Goal: Task Accomplishment & Management: Manage account settings

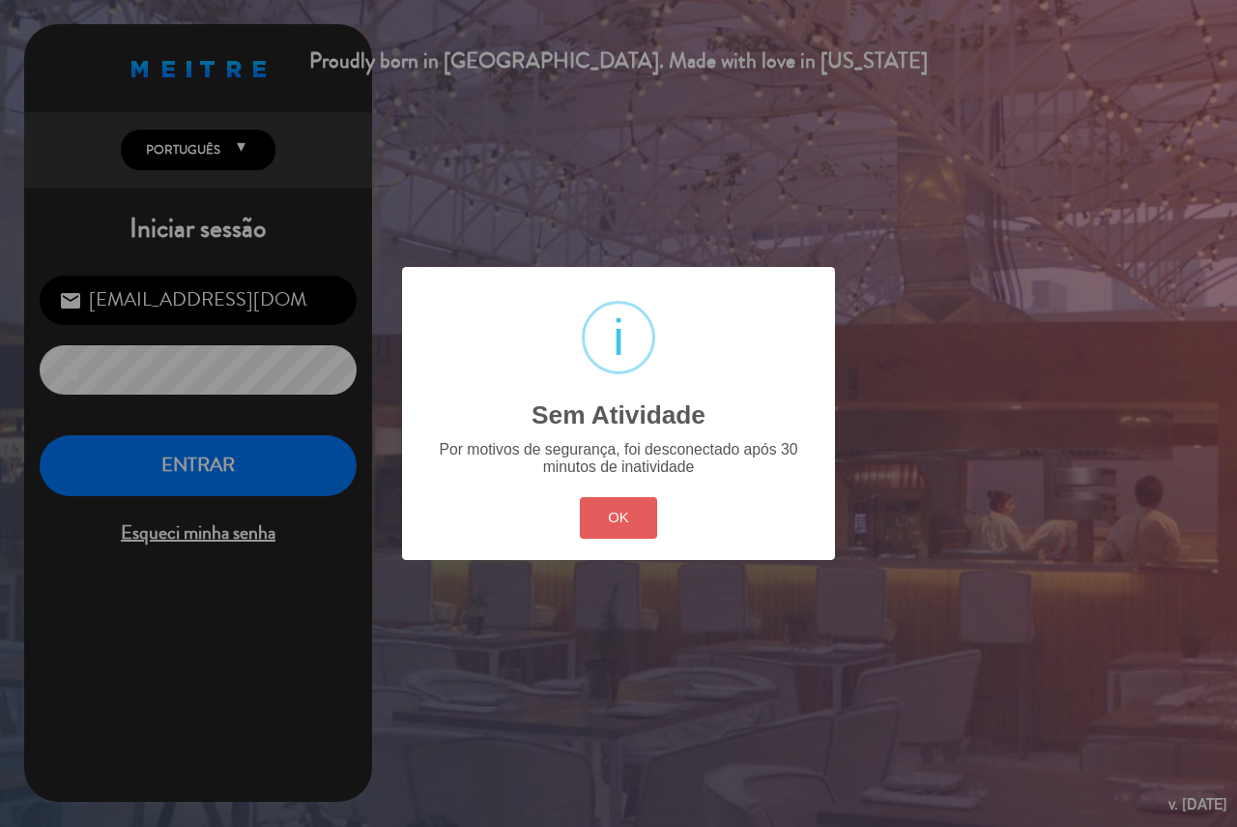
click at [591, 519] on button "OK" at bounding box center [619, 518] width 78 height 42
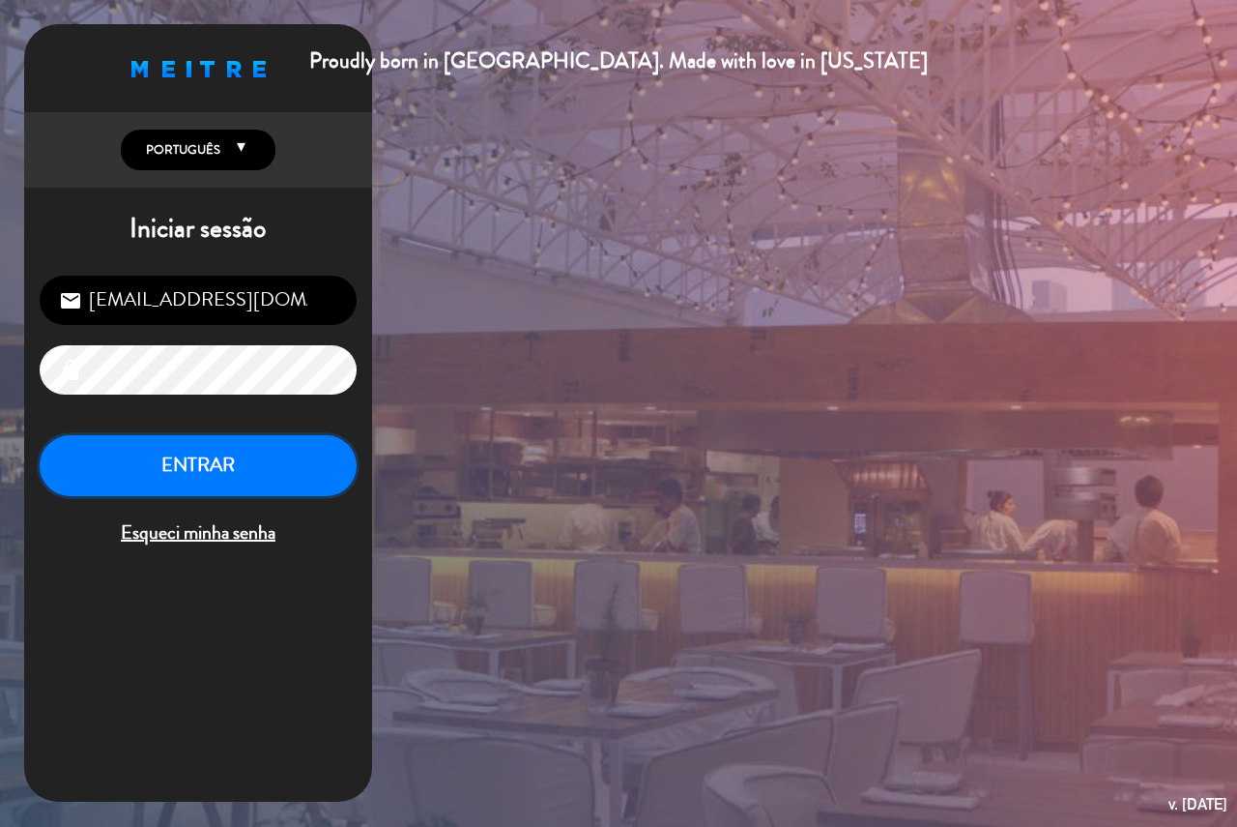
click at [226, 465] on button "ENTRAR" at bounding box center [198, 465] width 317 height 61
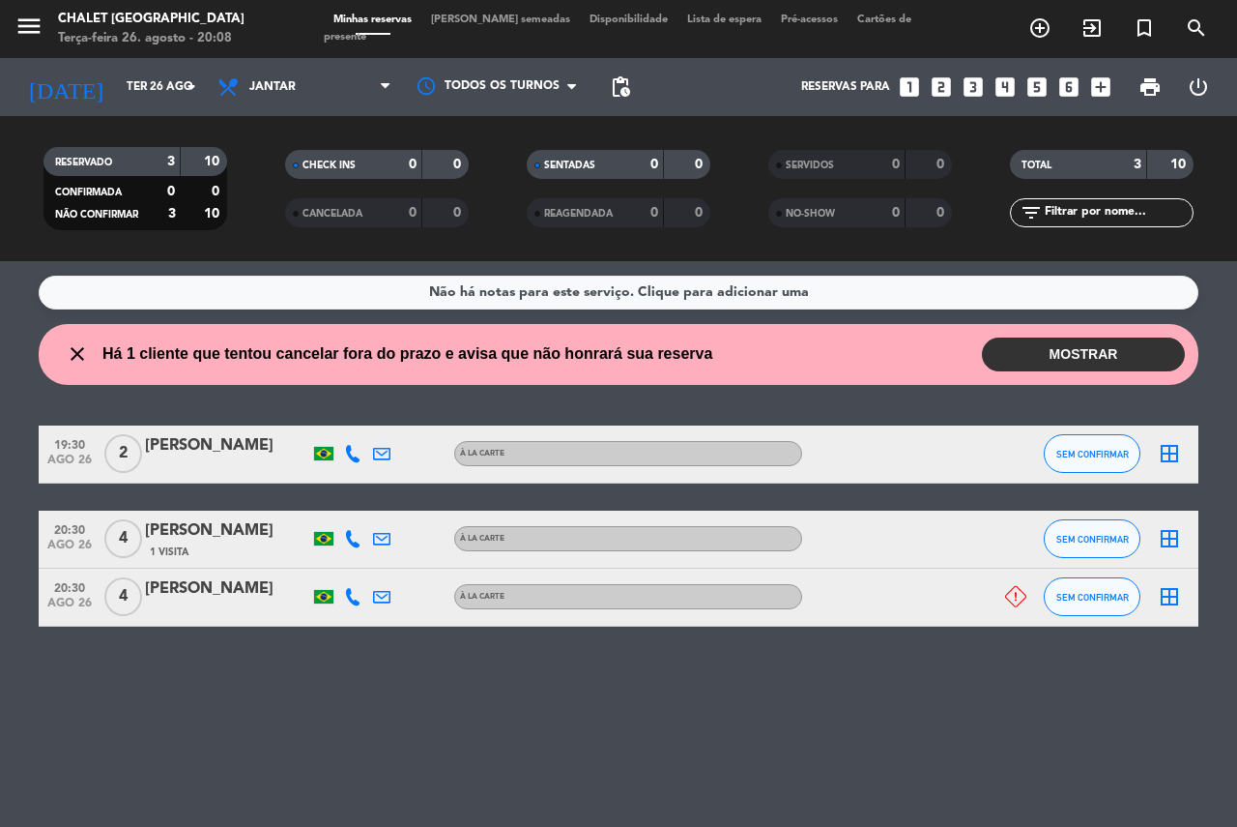
click at [1102, 359] on button "MOSTRAR" at bounding box center [1083, 354] width 203 height 34
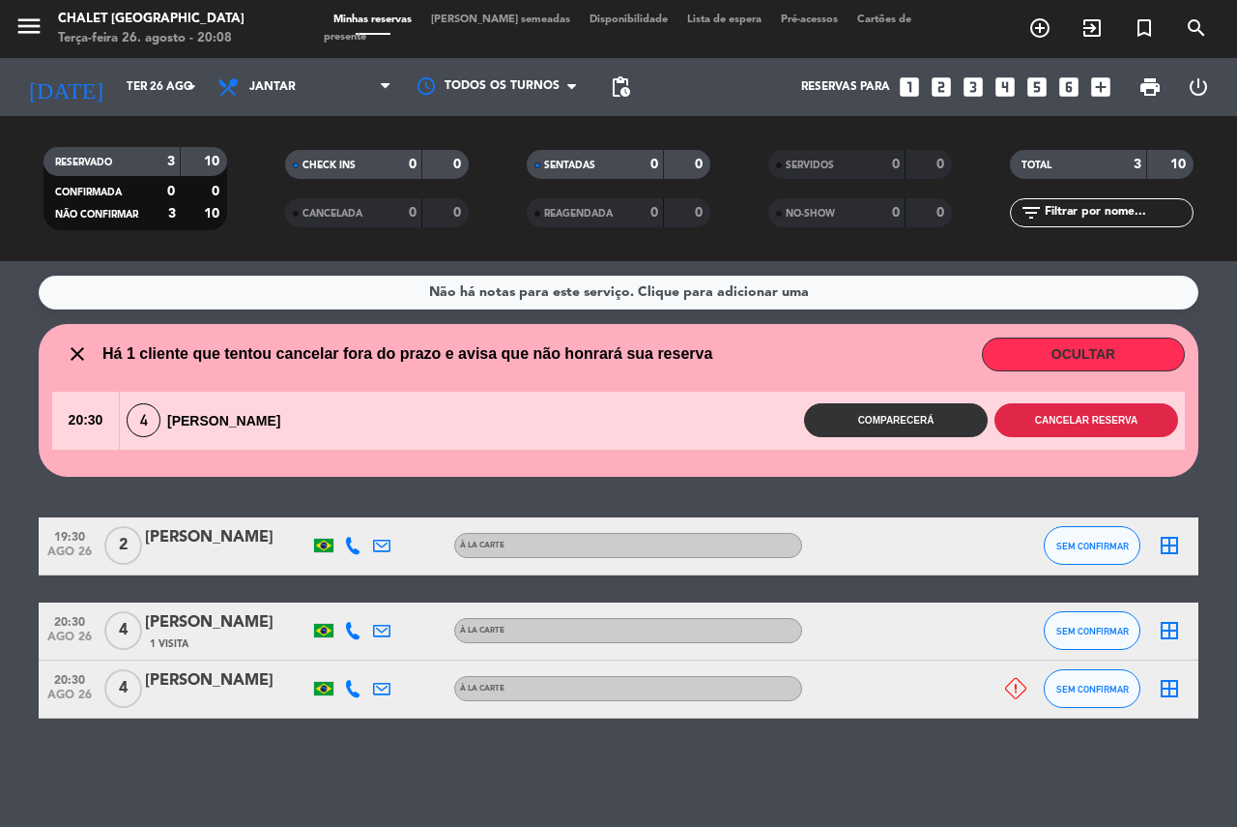
click at [1071, 418] on button "Cancelar reserva" at bounding box center [1087, 420] width 184 height 34
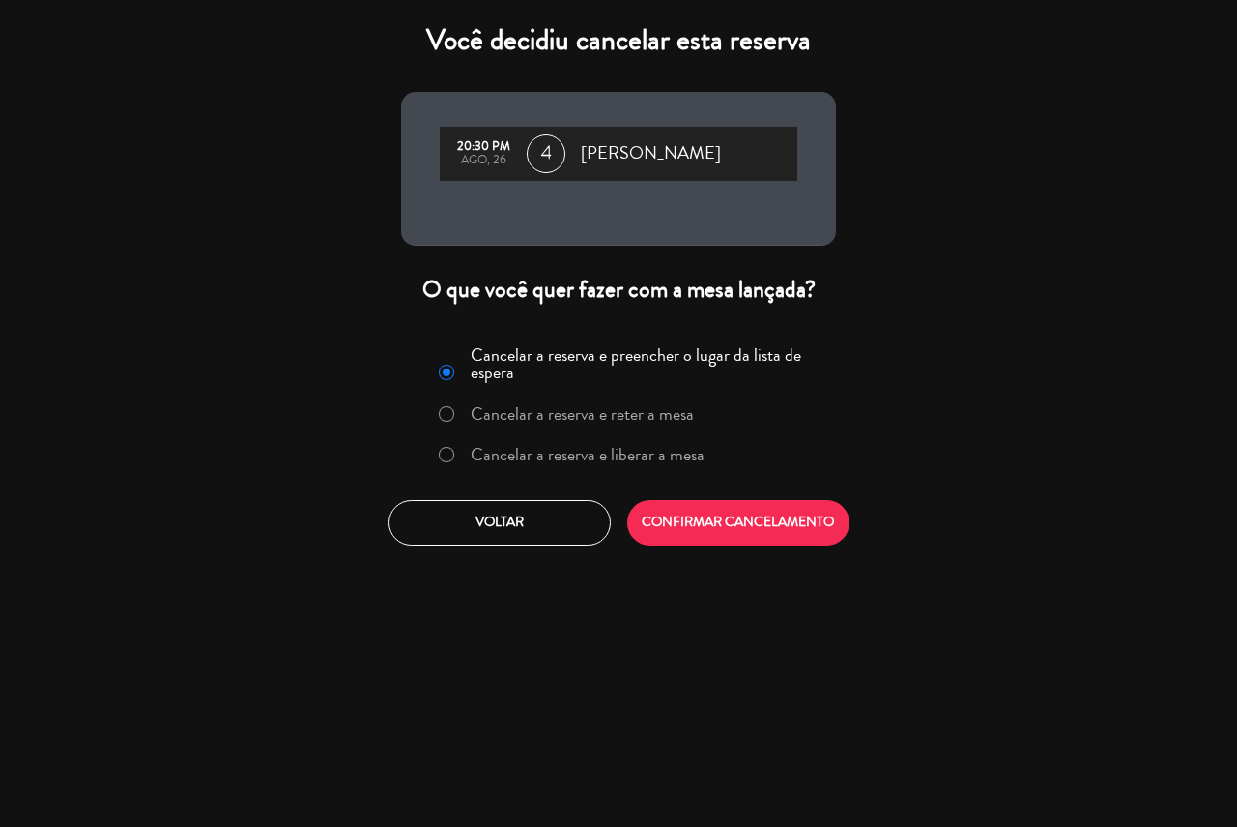
click at [594, 457] on label "Cancelar a reserva e liberar a mesa" at bounding box center [588, 454] width 234 height 17
click at [714, 526] on button "CONFIRMAR CANCELAMENTO" at bounding box center [738, 522] width 222 height 45
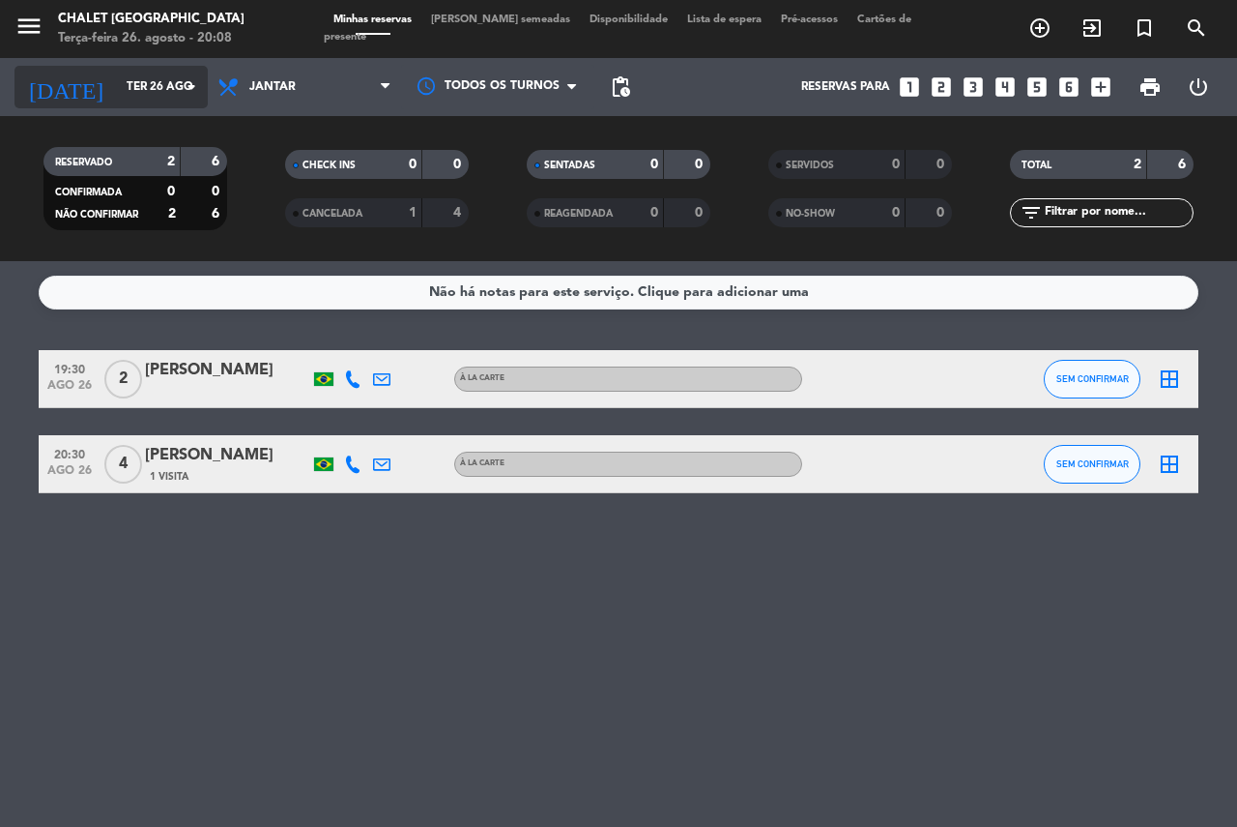
click at [128, 85] on input "Ter 26 ago" at bounding box center [194, 87] width 154 height 33
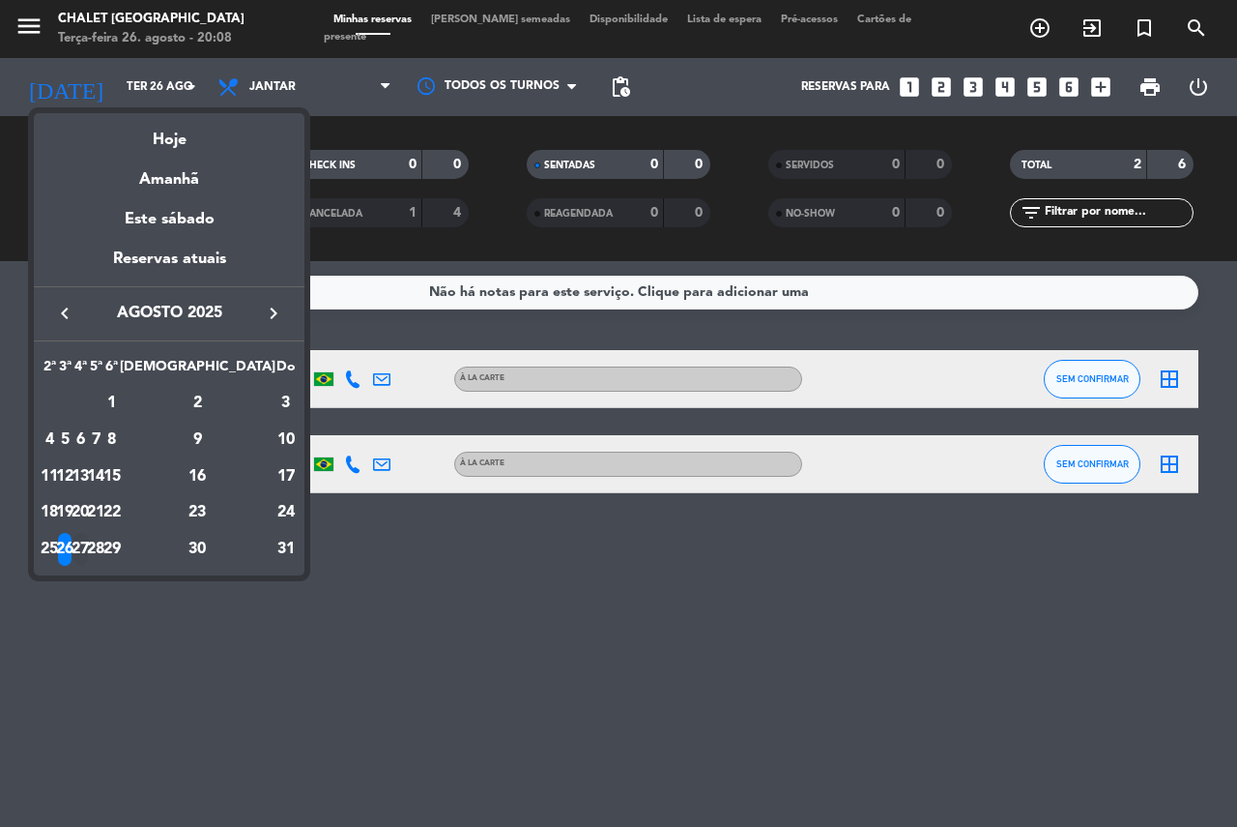
click at [88, 541] on div "27" at bounding box center [80, 549] width 15 height 33
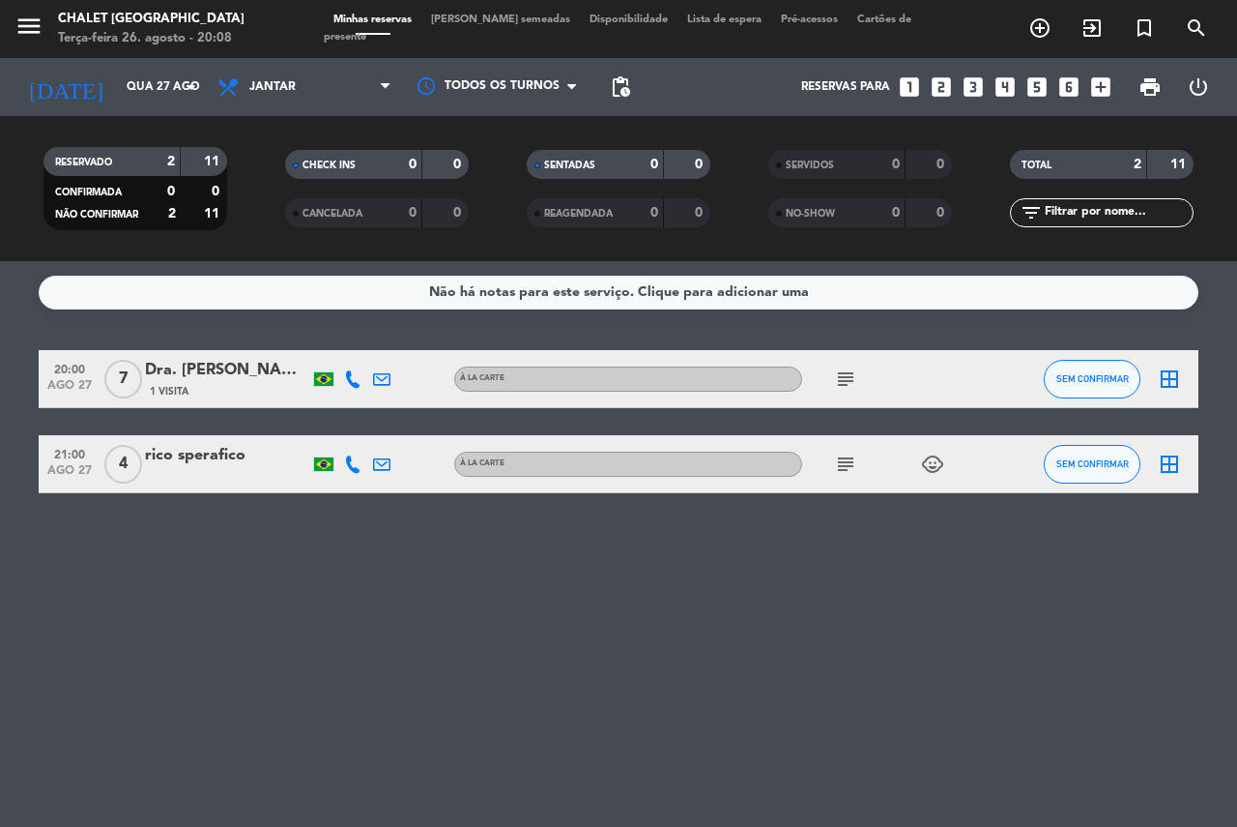
click at [846, 469] on icon "subject" at bounding box center [845, 463] width 23 height 23
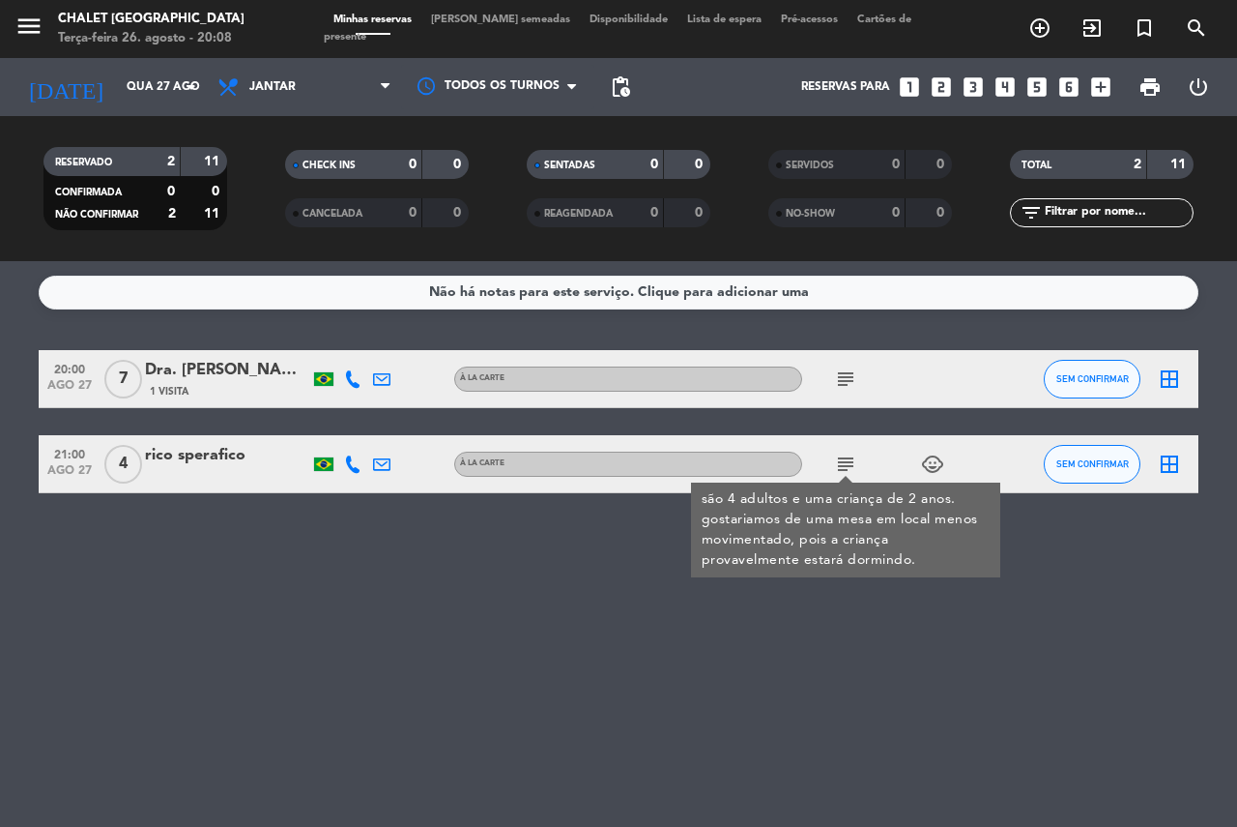
click at [843, 376] on icon "subject" at bounding box center [845, 378] width 23 height 23
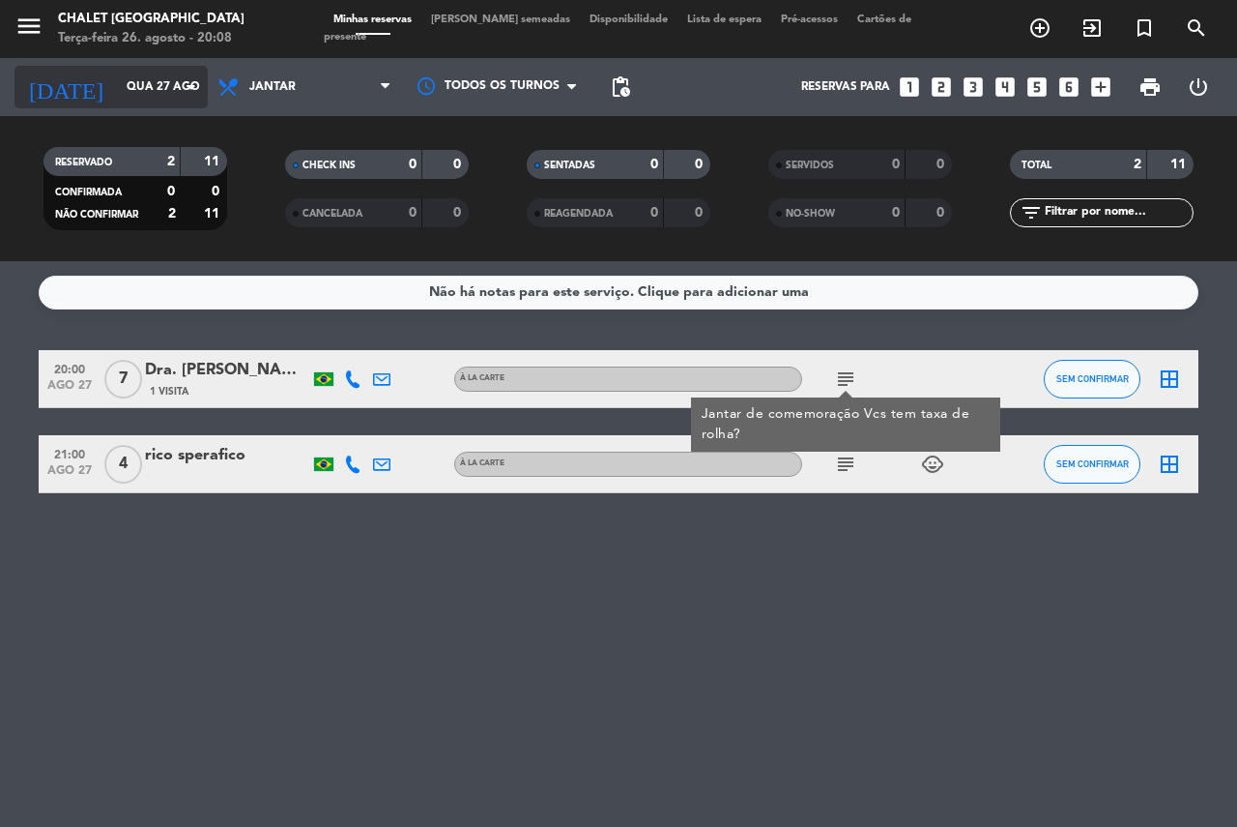
click at [122, 89] on input "Qua 27 ago" at bounding box center [194, 87] width 154 height 33
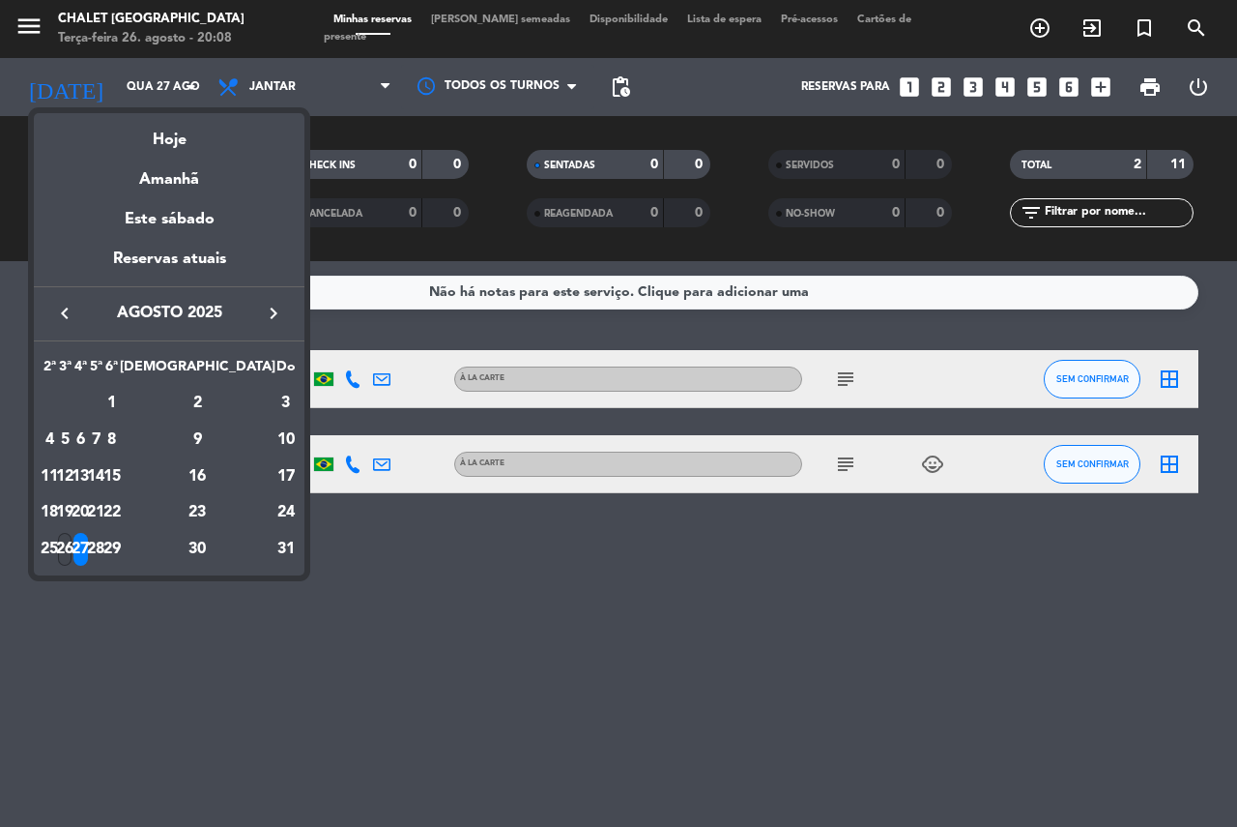
click at [73, 542] on div "26" at bounding box center [65, 549] width 15 height 33
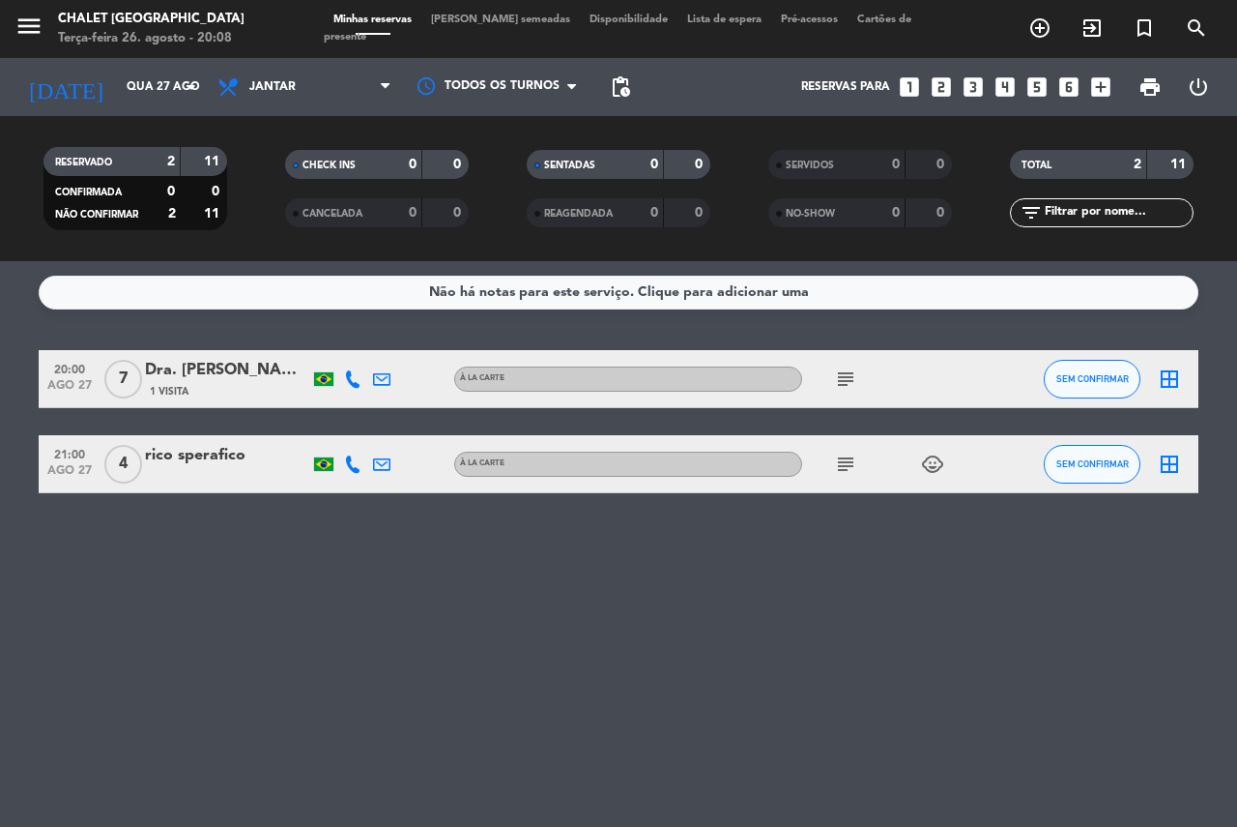
type input "Ter 26 ago"
click at [245, 361] on div "[PERSON_NAME]" at bounding box center [227, 370] width 164 height 25
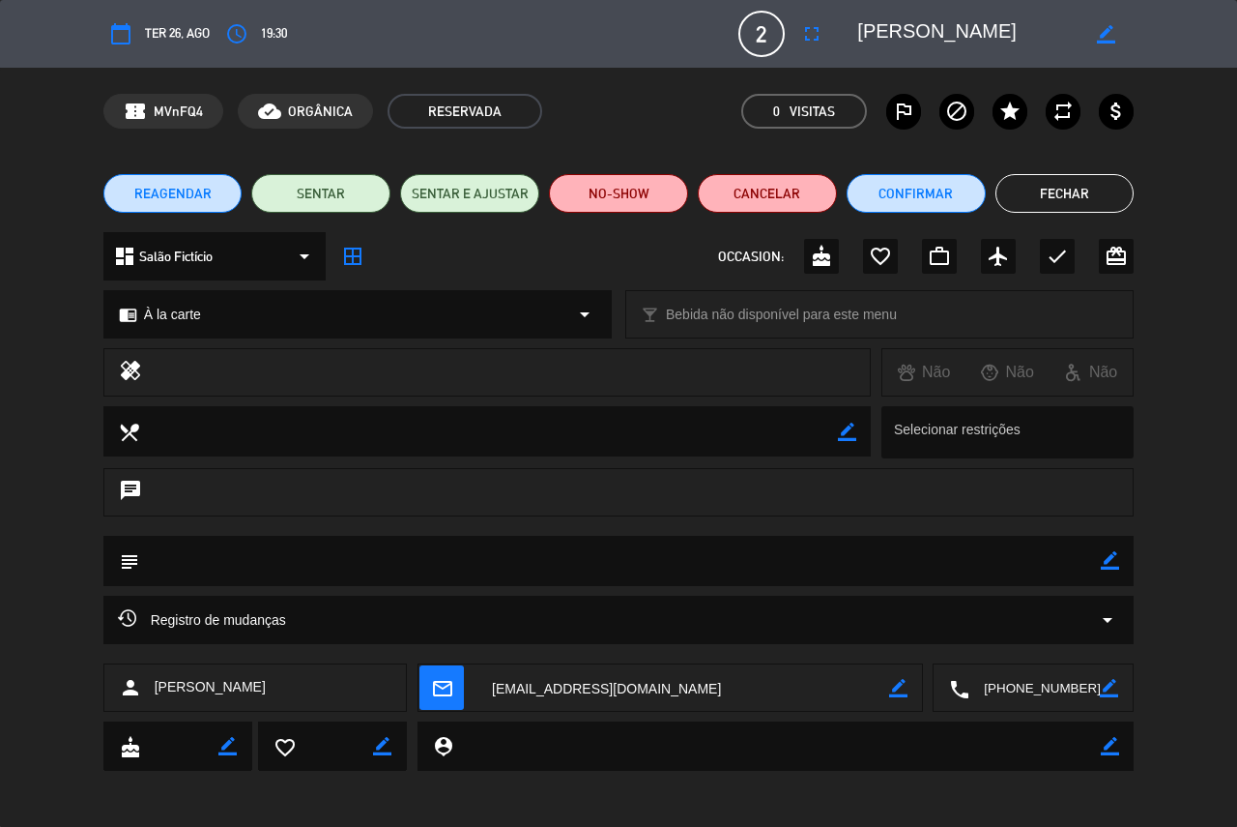
click at [1089, 186] on button "Fechar" at bounding box center [1065, 193] width 139 height 39
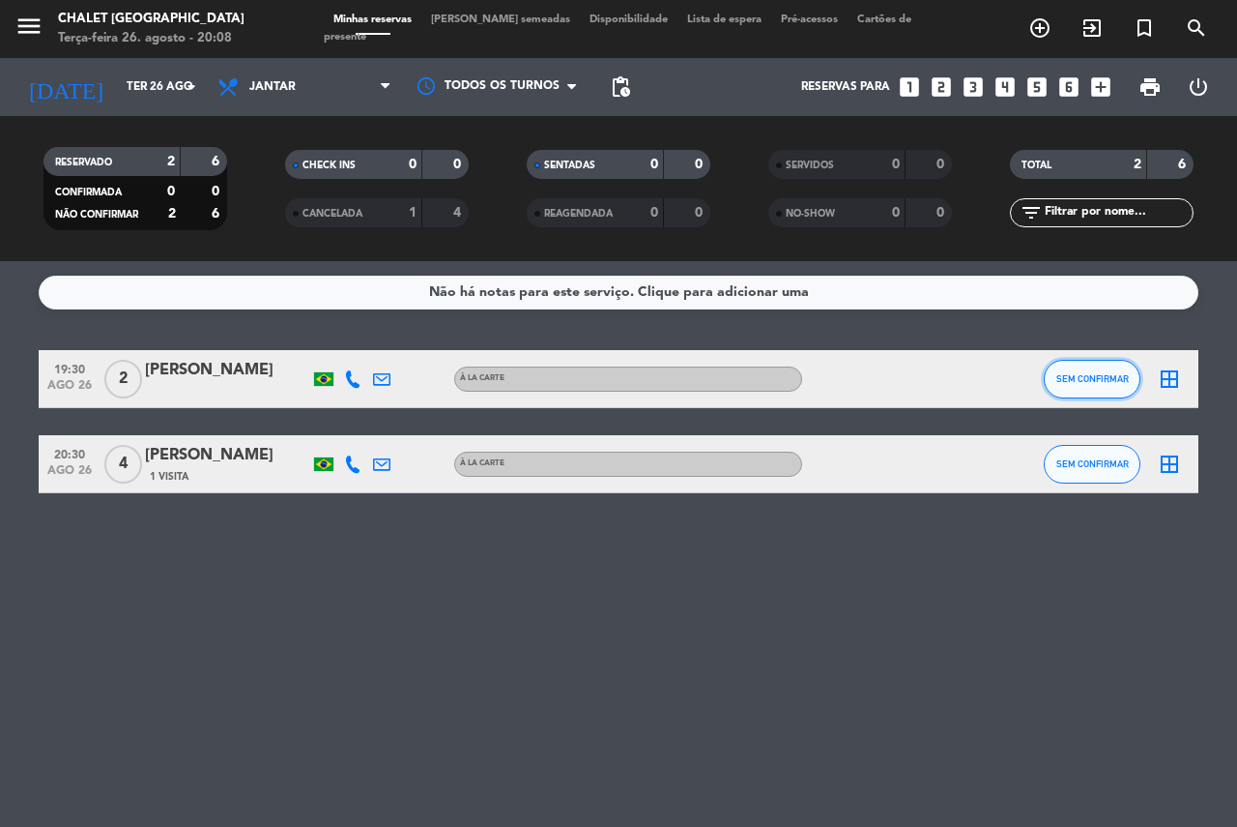
click at [1090, 383] on span "SEM CONFIRMAR" at bounding box center [1093, 378] width 73 height 11
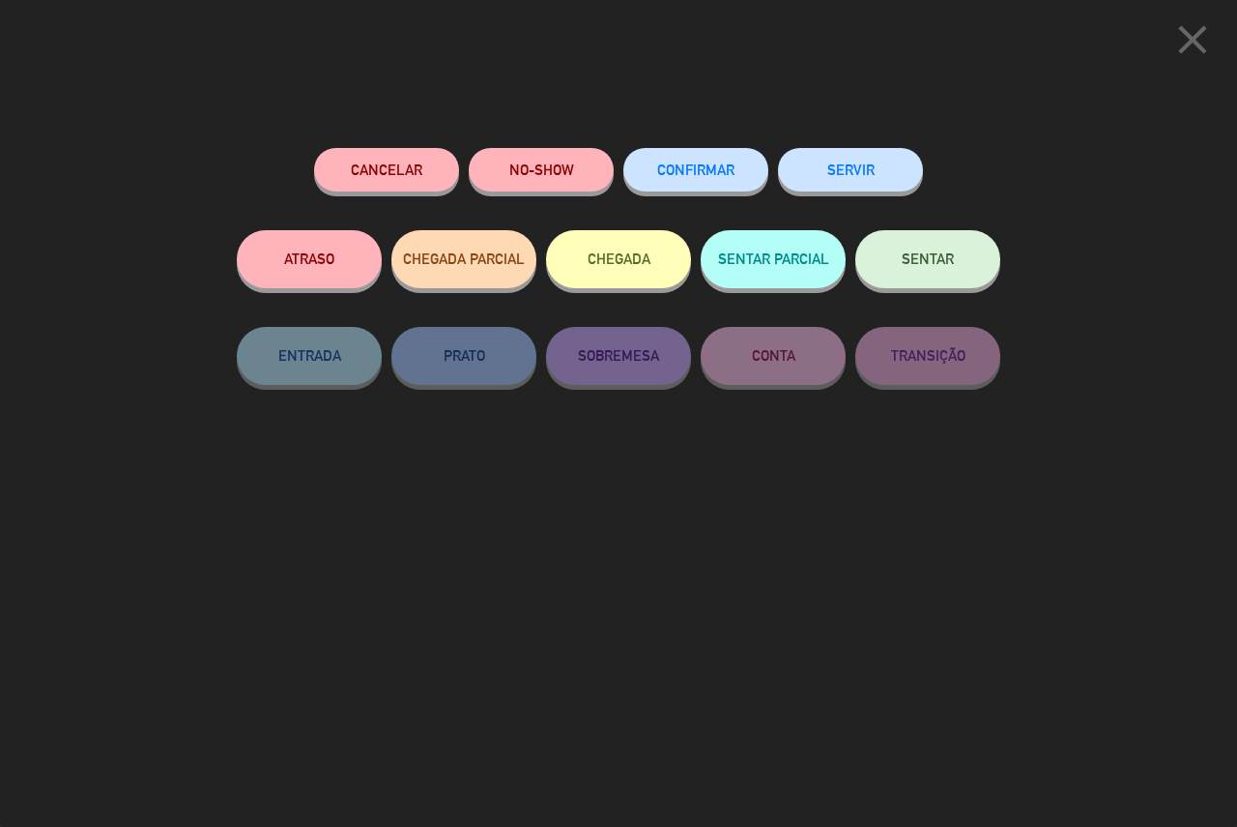
click at [836, 172] on button "SERVIR" at bounding box center [850, 170] width 145 height 44
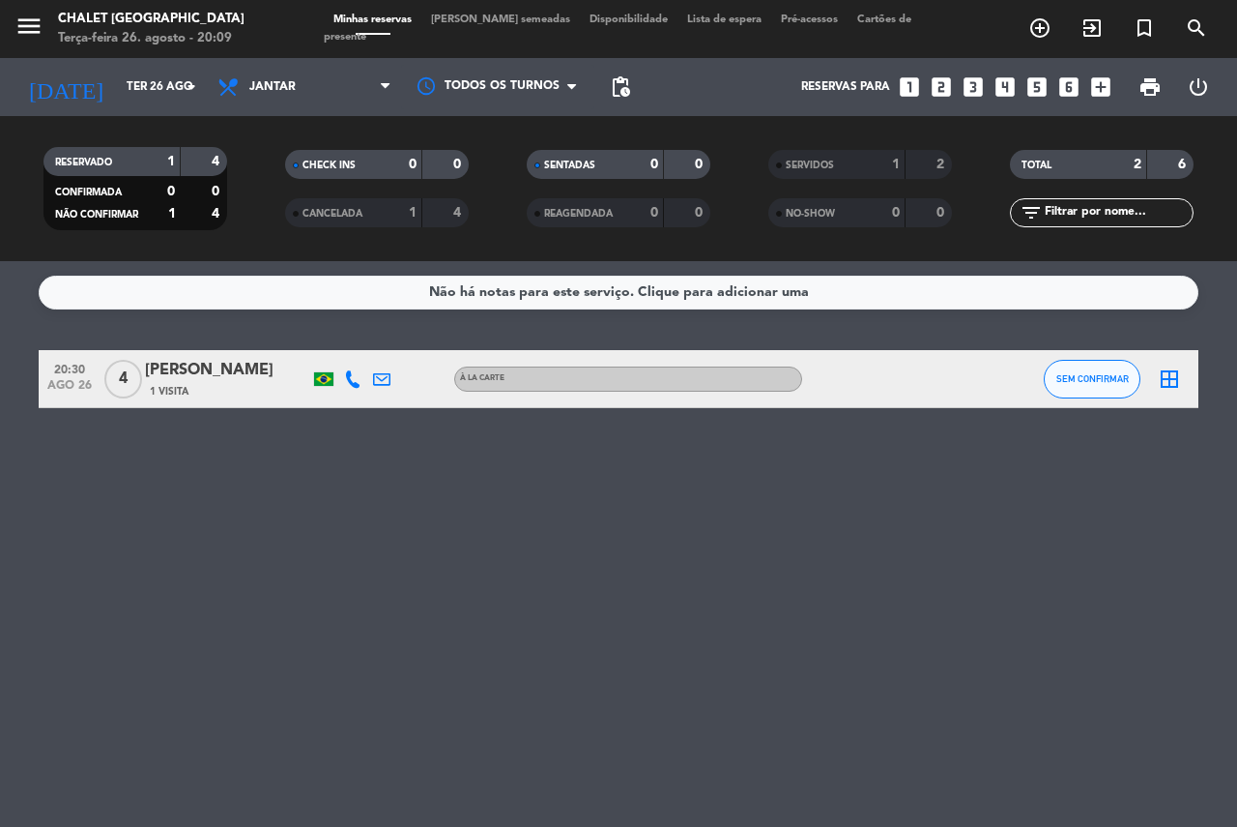
click at [811, 168] on span "SERVIDOS" at bounding box center [810, 165] width 48 height 10
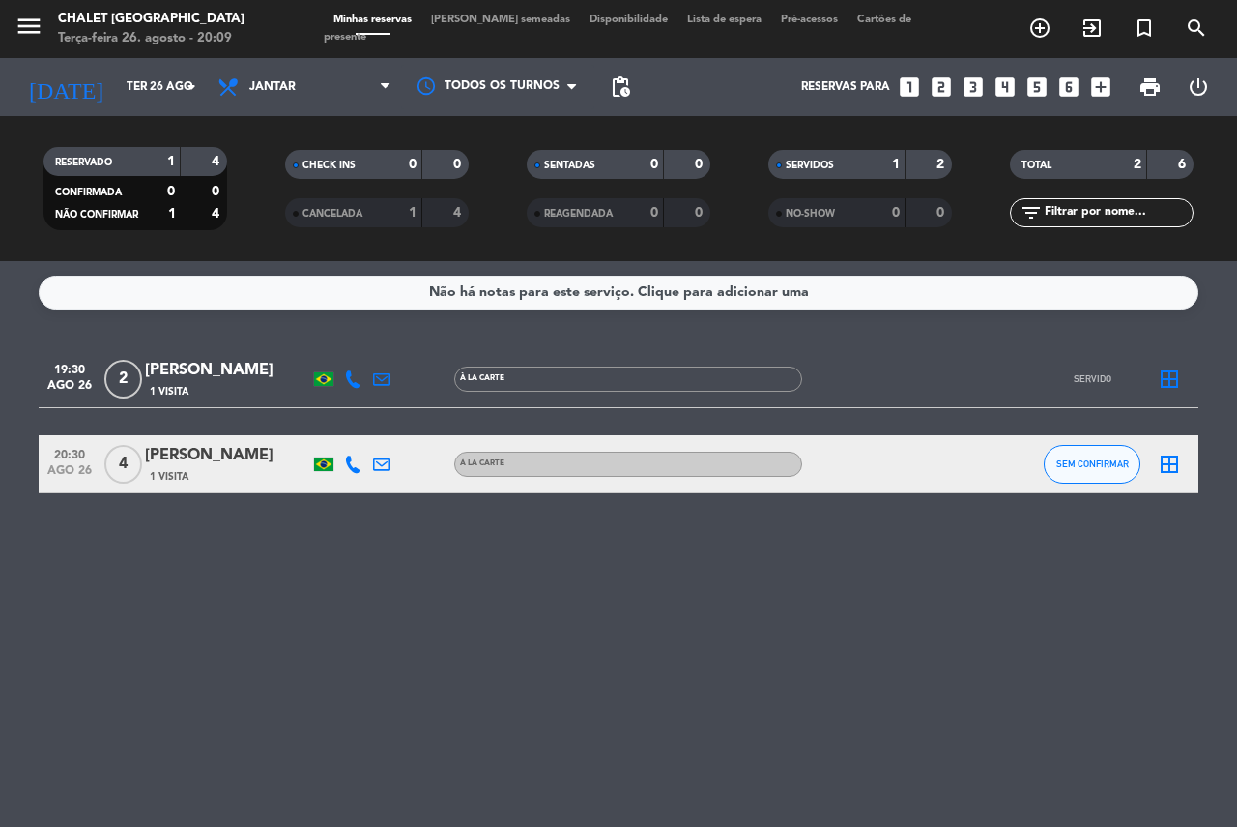
click at [231, 366] on div "[PERSON_NAME]" at bounding box center [227, 370] width 164 height 25
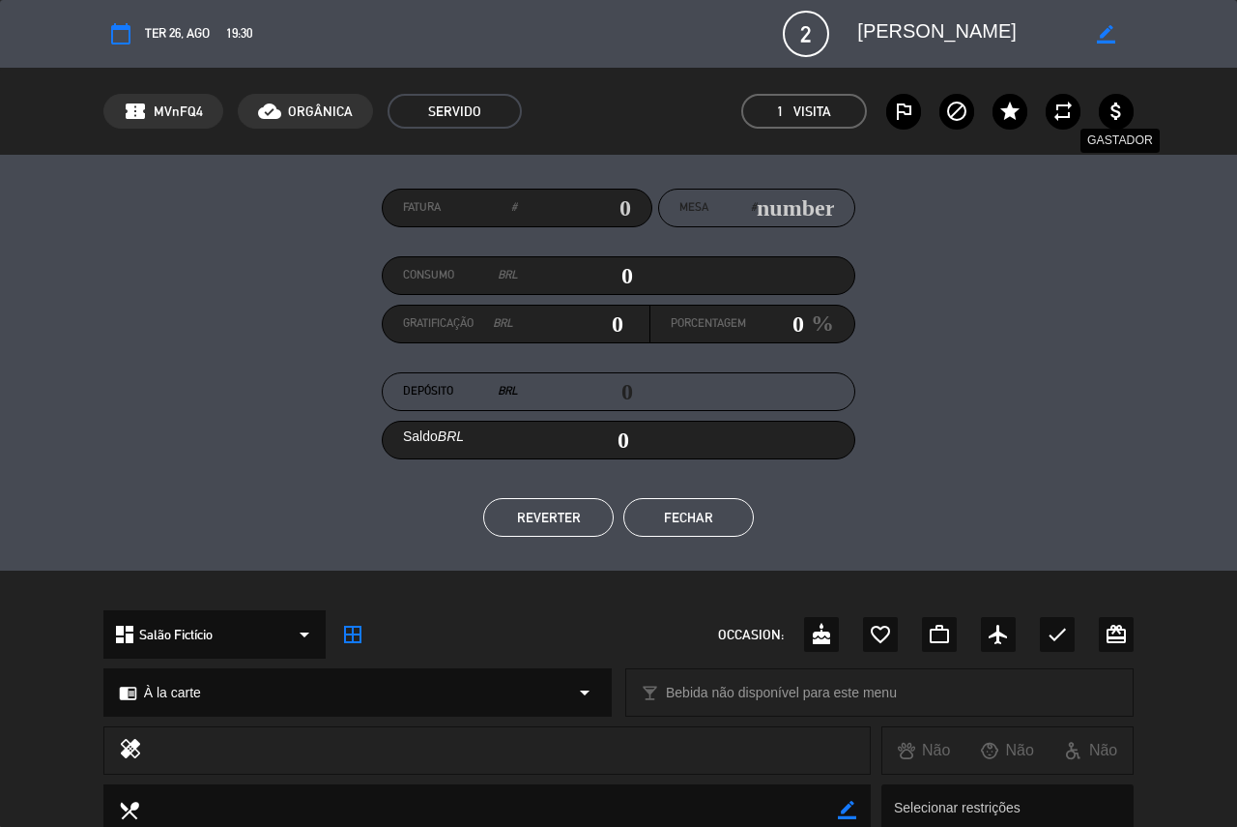
click at [1114, 106] on icon "attach_money" at bounding box center [1116, 111] width 23 height 23
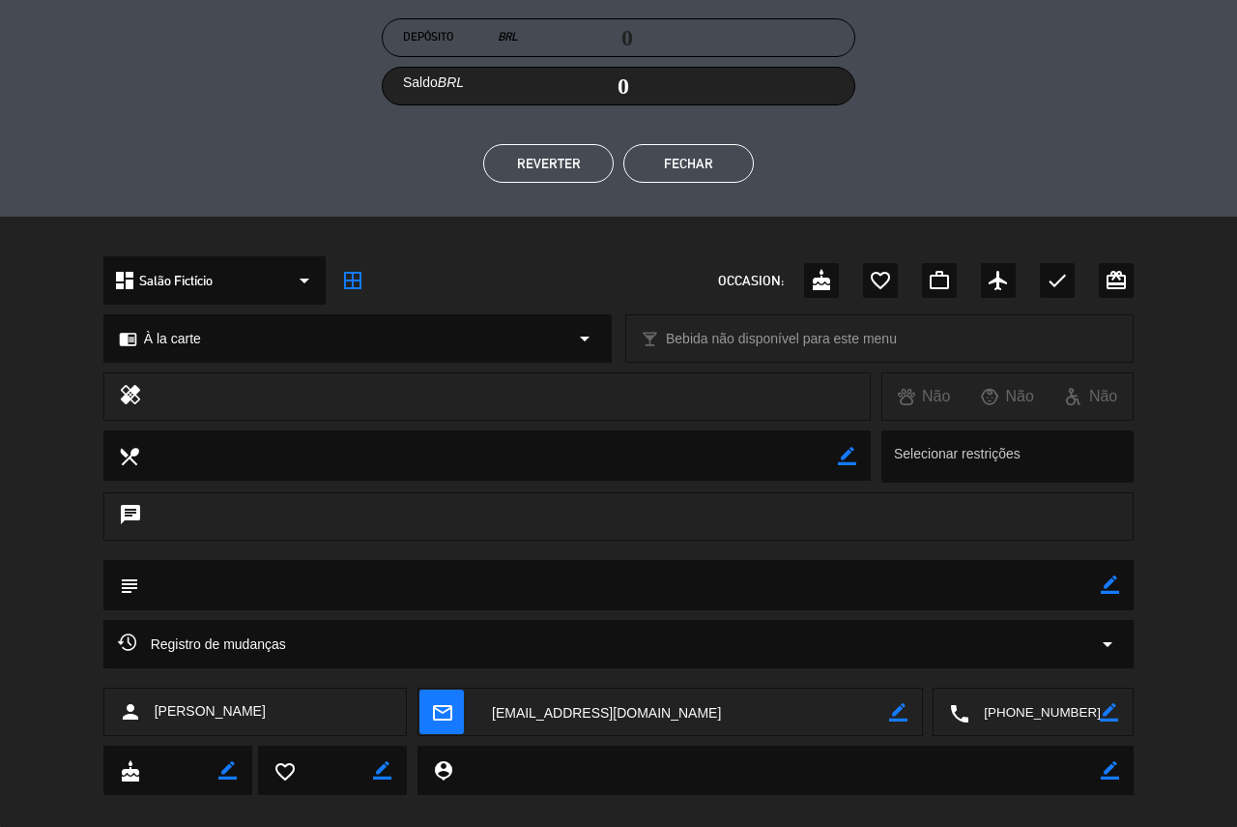
scroll to position [380, 0]
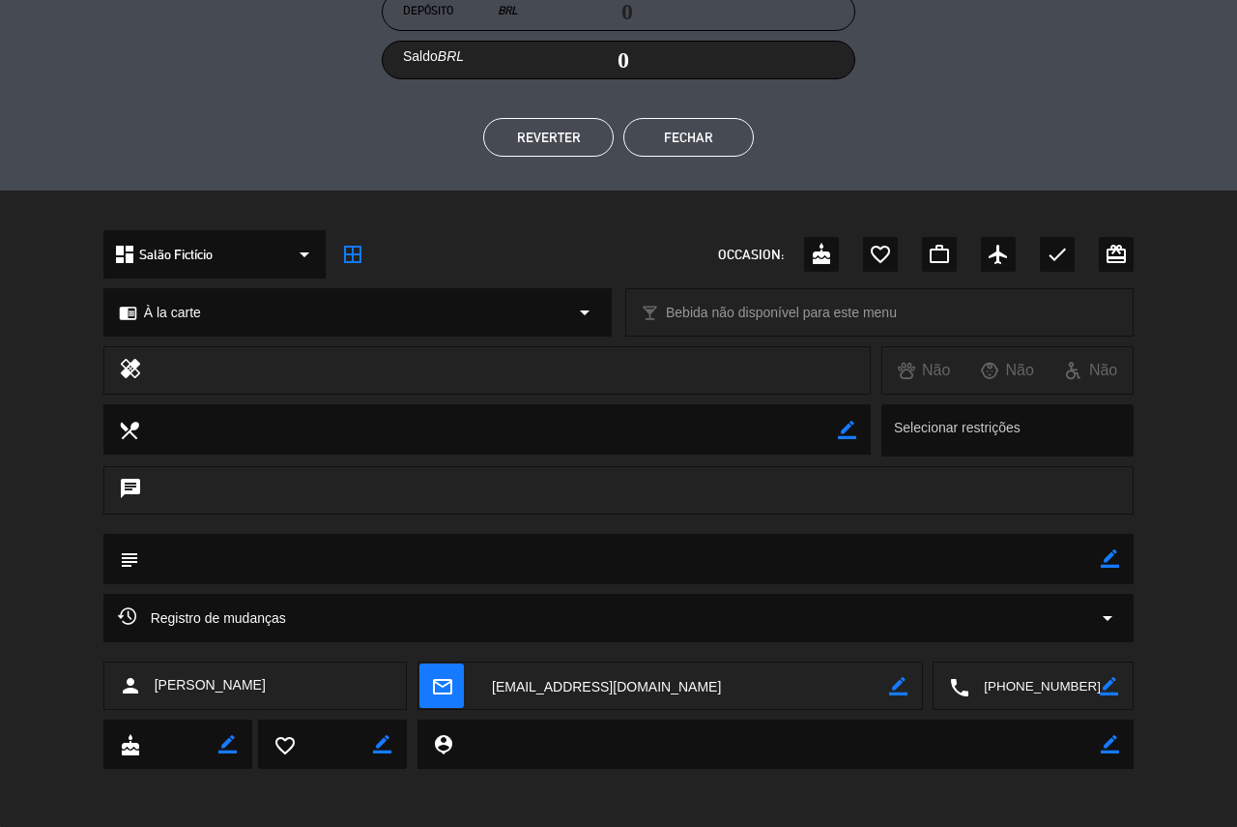
click at [1114, 742] on icon "border_color" at bounding box center [1110, 744] width 18 height 18
click at [1049, 746] on textarea at bounding box center [777, 743] width 648 height 49
type textarea "ex jogador [PERSON_NAME], athletico, [GEOGRAPHIC_DATA]"
click at [1111, 744] on icon at bounding box center [1110, 744] width 18 height 18
click at [707, 154] on button "Fechar" at bounding box center [689, 137] width 131 height 39
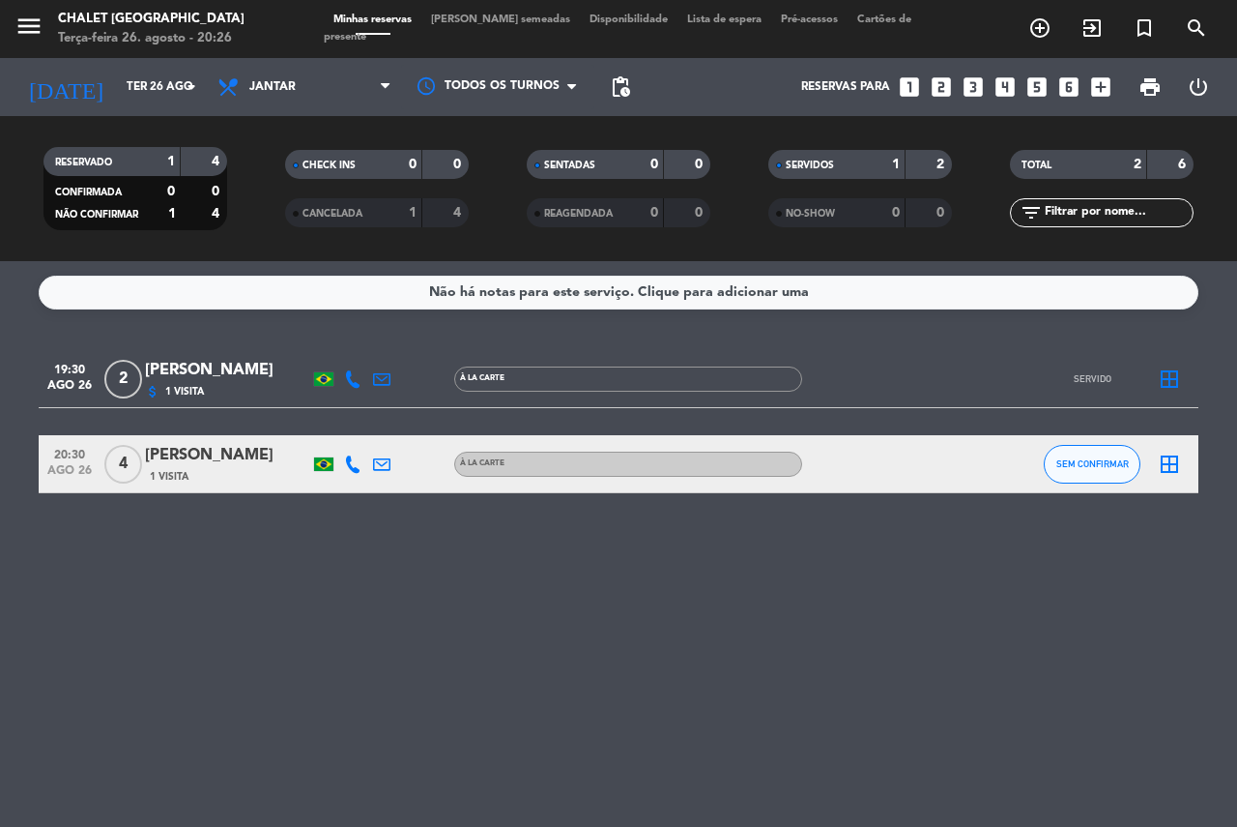
click at [232, 449] on div "[PERSON_NAME]" at bounding box center [227, 455] width 164 height 25
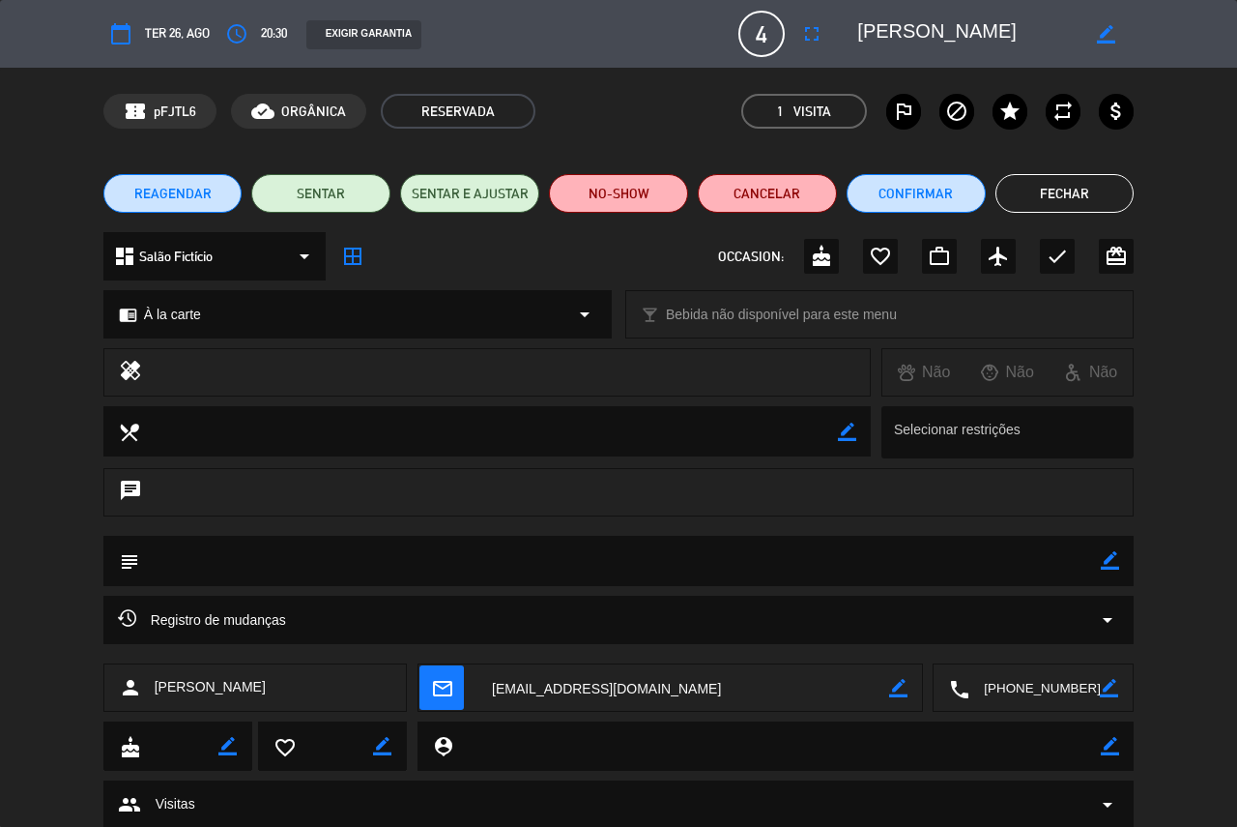
click at [1054, 198] on button "Fechar" at bounding box center [1065, 193] width 139 height 39
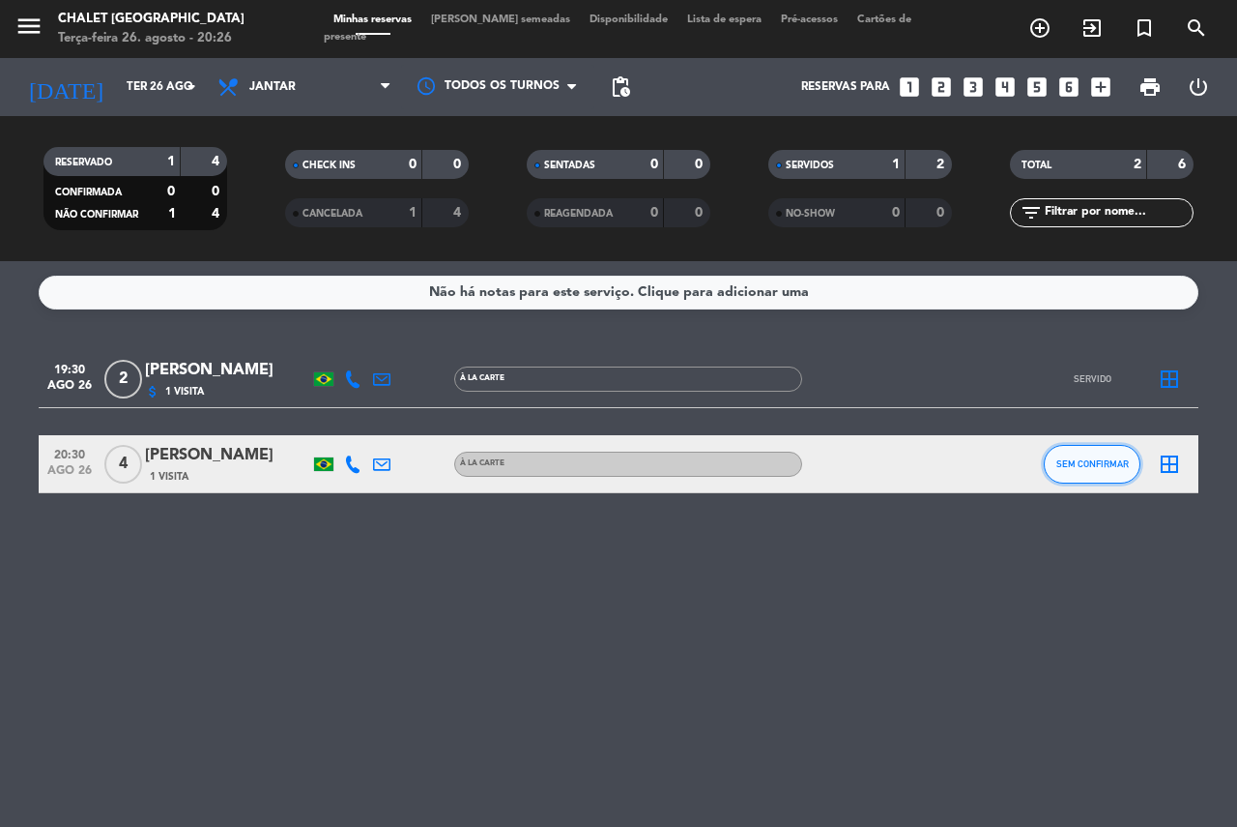
click at [1088, 469] on button "SEM CONFIRMAR" at bounding box center [1092, 464] width 97 height 39
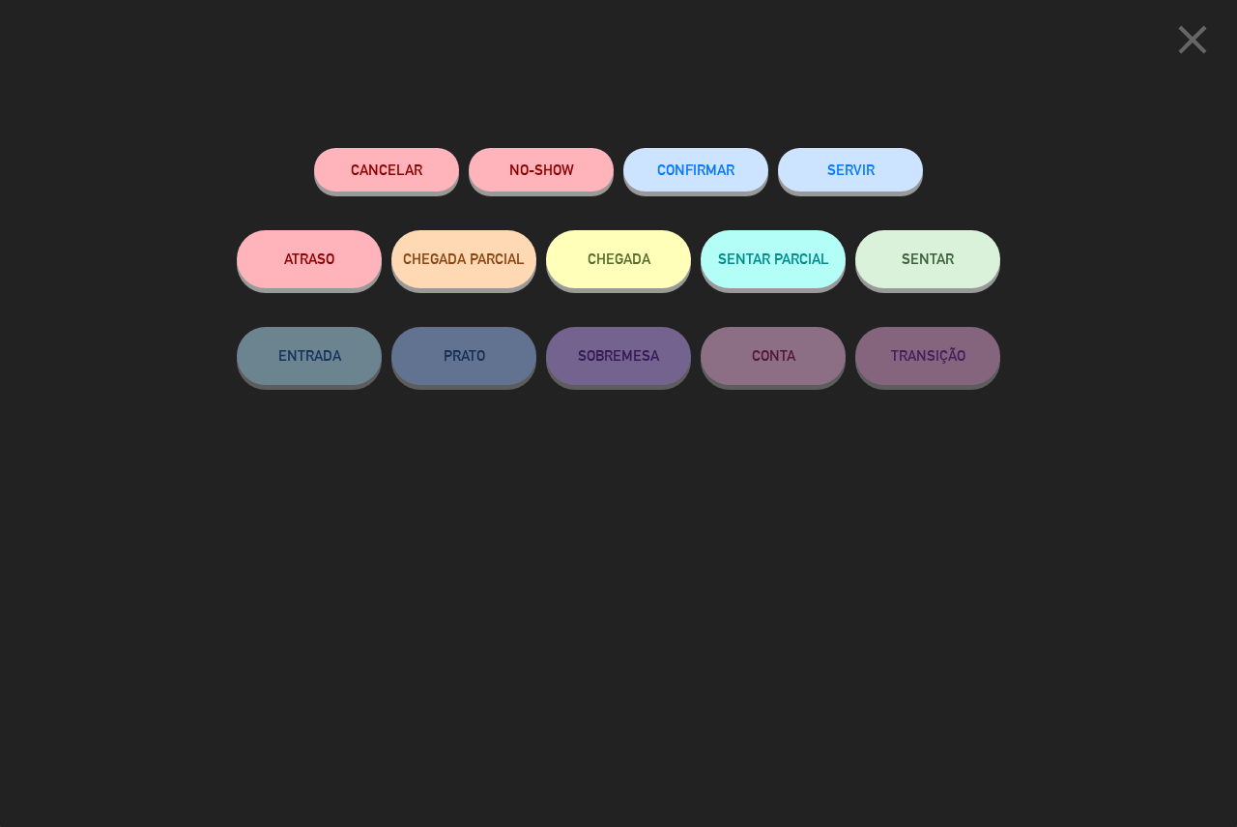
click at [855, 143] on div "Cancelar NO-SHOW CONFIRMAR SERVIR ATRASO CHEGADA PARCIAL CHEGADA SENTAR PARCIAL…" at bounding box center [618, 480] width 791 height 692
click at [879, 180] on button "SERVIR" at bounding box center [850, 170] width 145 height 44
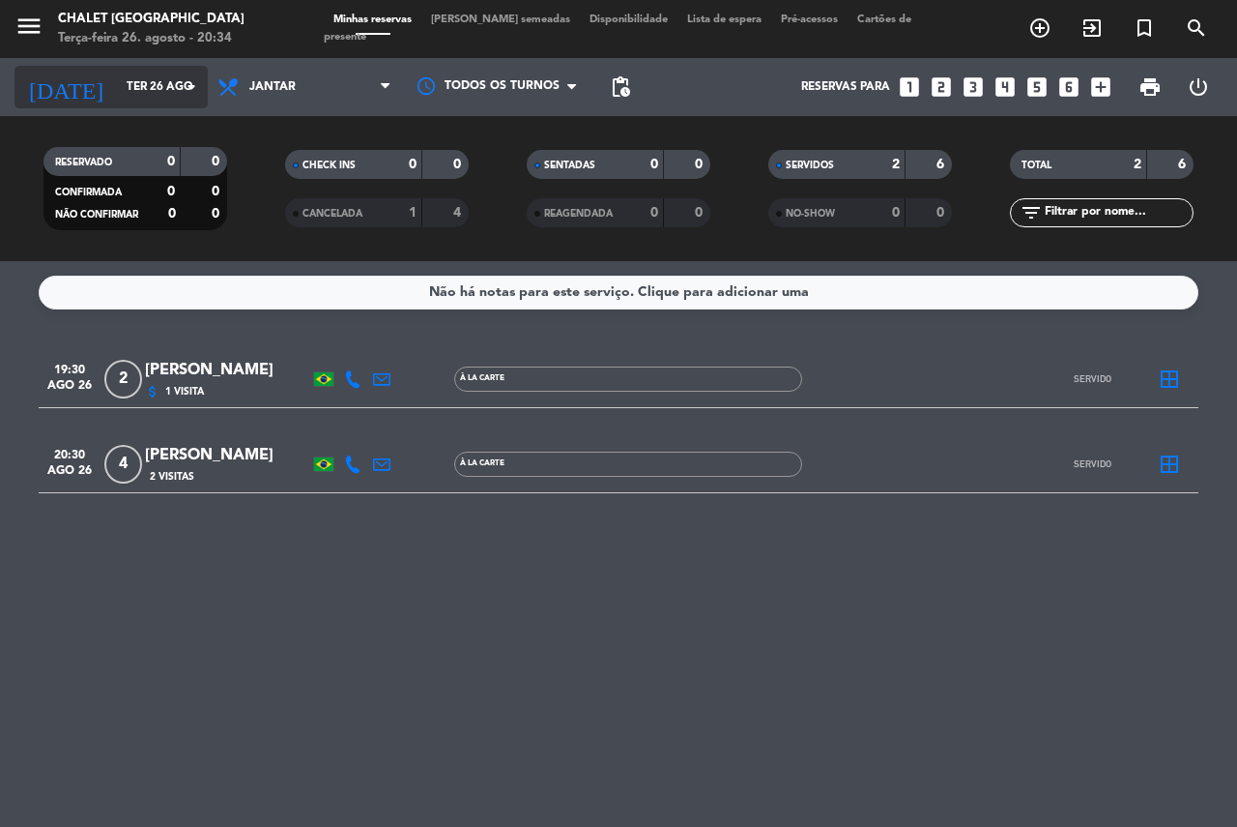
click at [131, 84] on input "Ter 26 ago" at bounding box center [194, 87] width 154 height 33
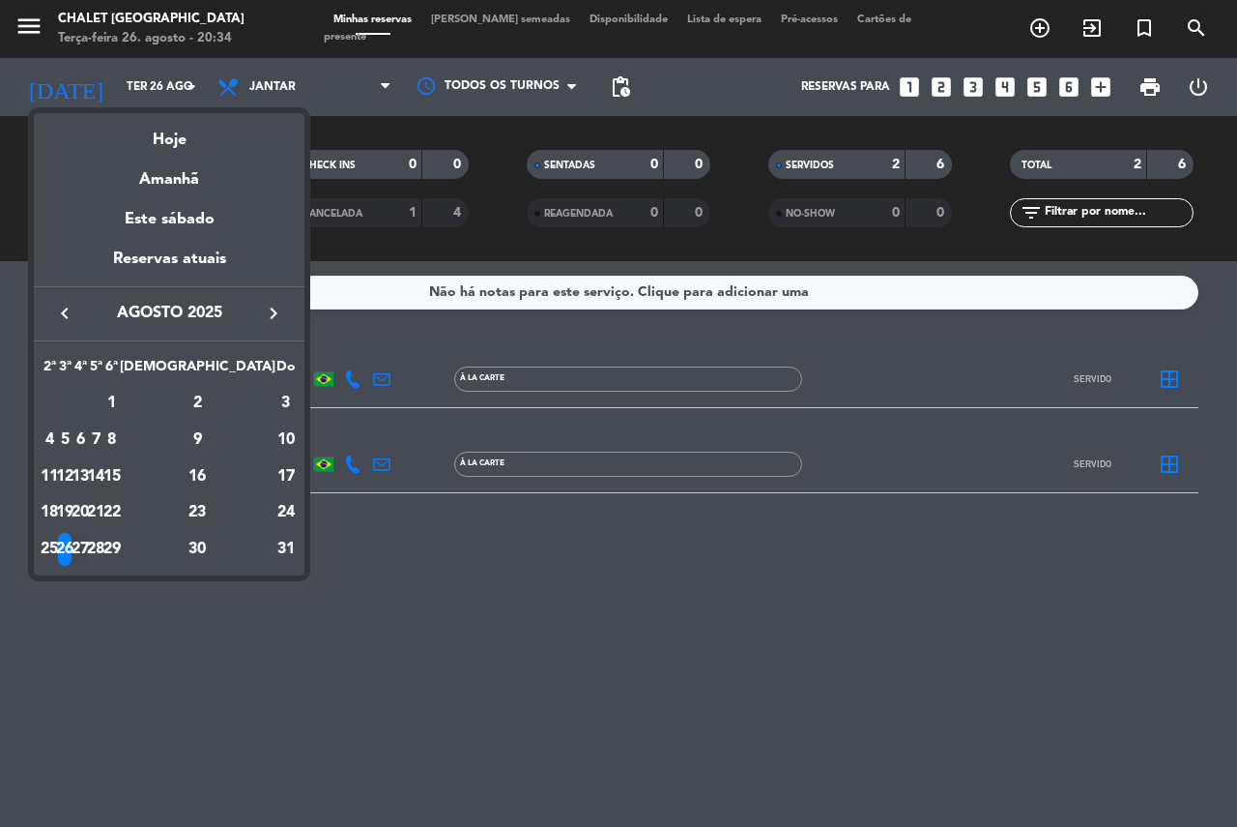
click at [88, 544] on div "27" at bounding box center [80, 549] width 15 height 33
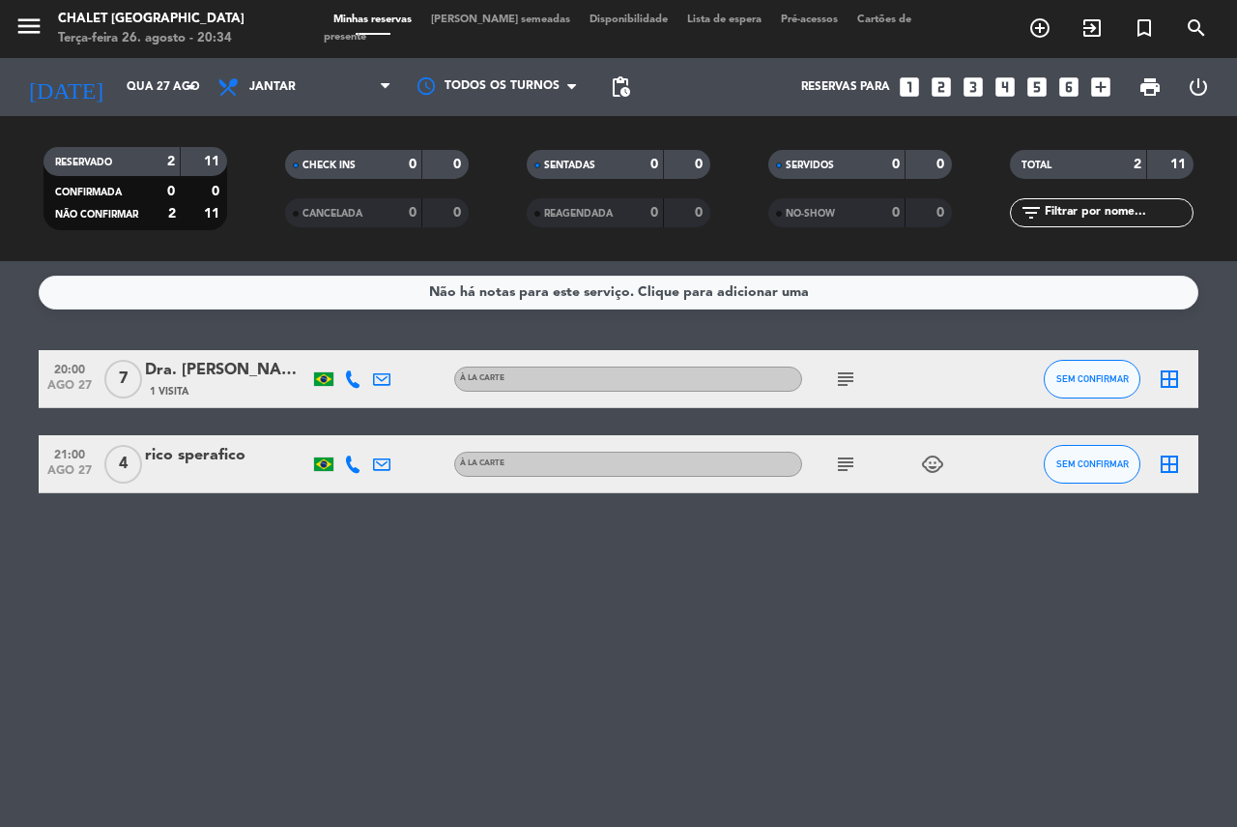
click at [269, 368] on div "Dra. [PERSON_NAME]" at bounding box center [227, 370] width 164 height 25
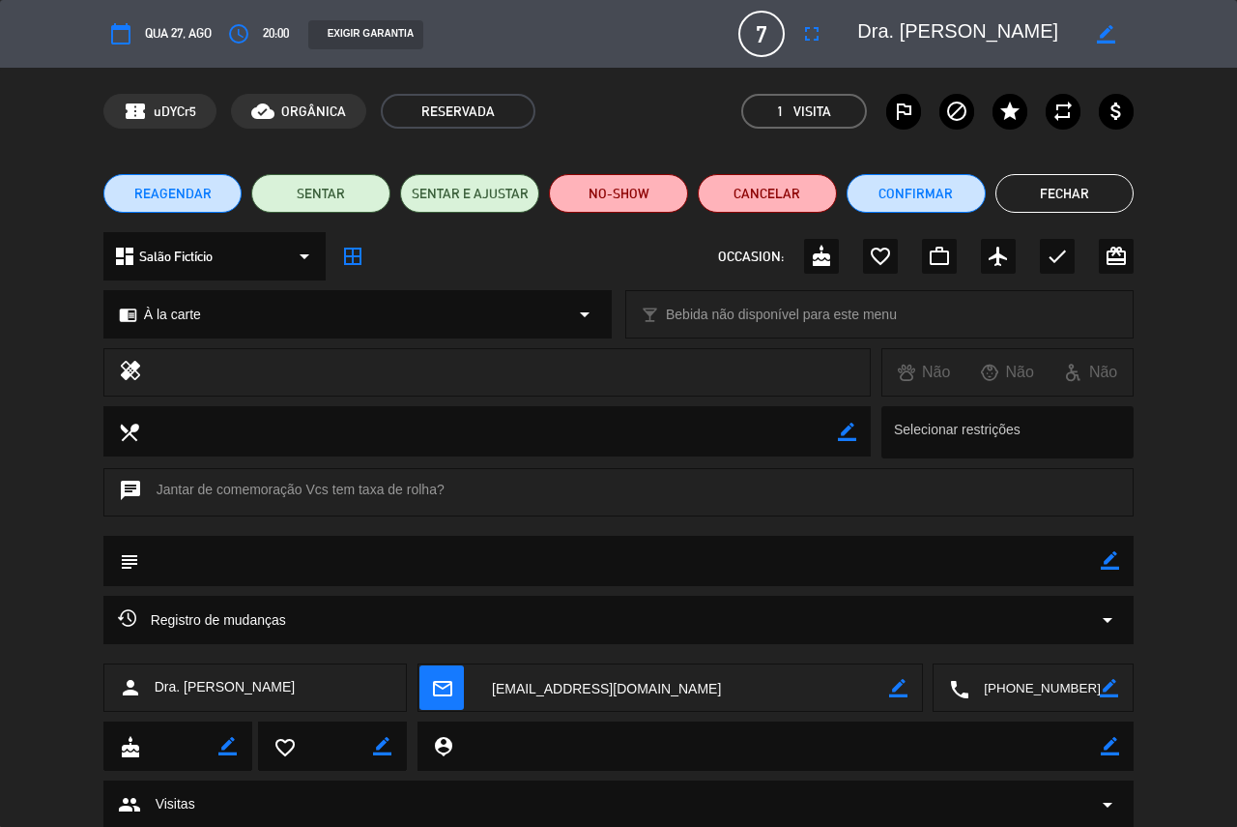
click at [1049, 193] on button "Fechar" at bounding box center [1065, 193] width 139 height 39
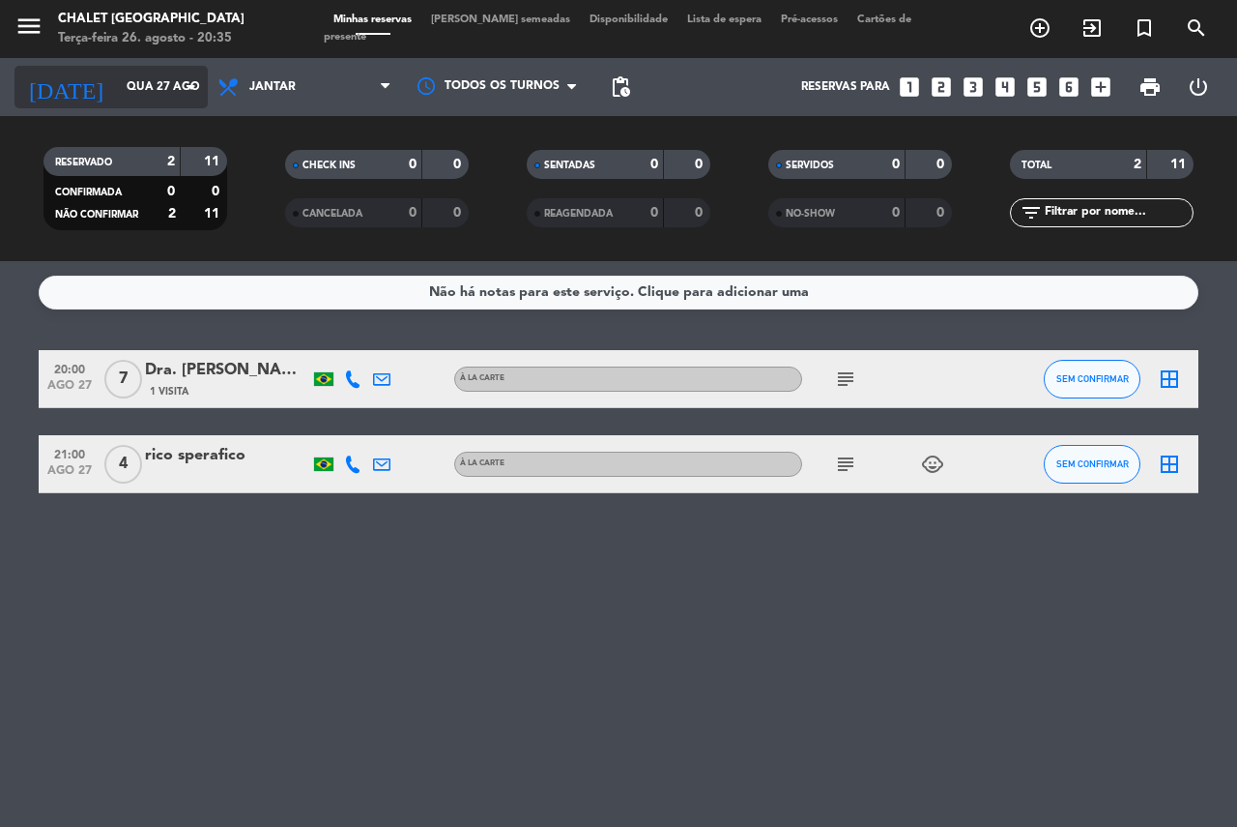
click at [121, 81] on input "Qua 27 ago" at bounding box center [194, 87] width 154 height 33
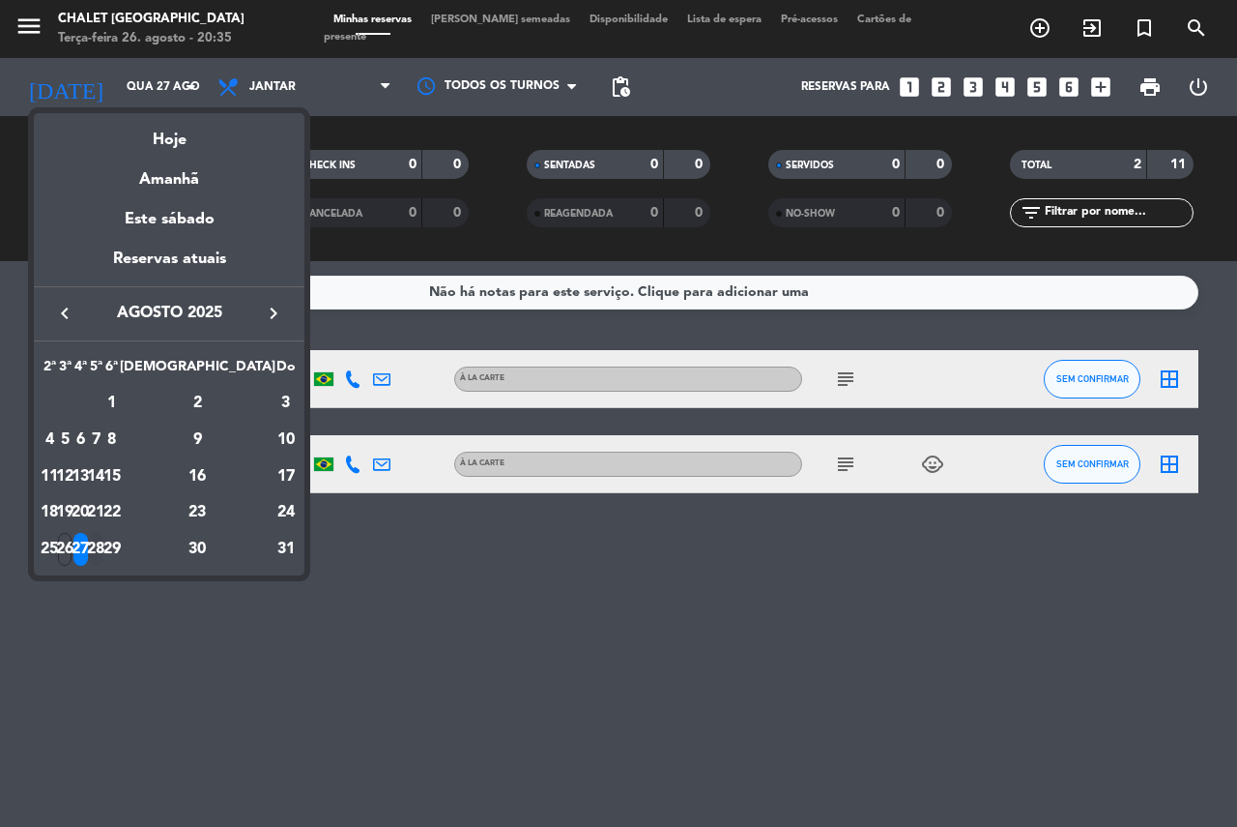
click at [103, 548] on div "28" at bounding box center [96, 549] width 15 height 33
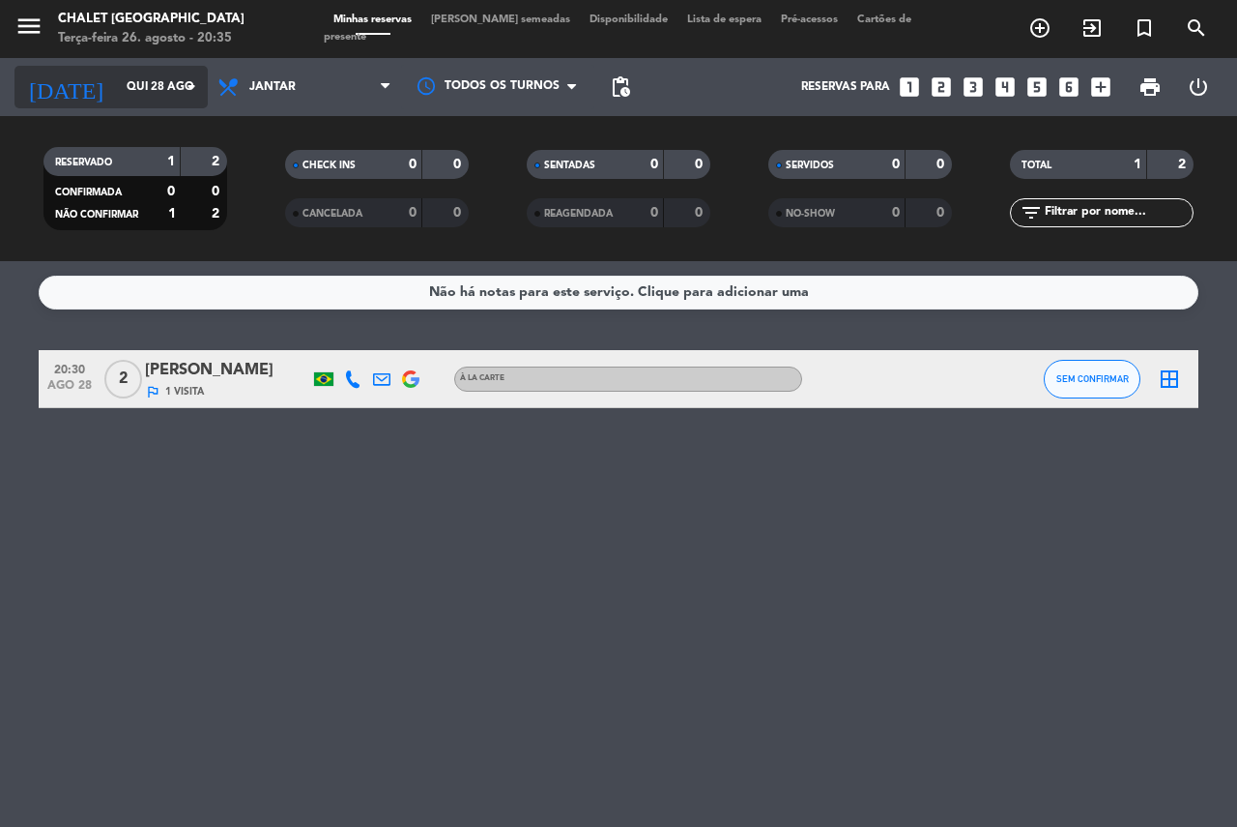
click at [132, 95] on input "Qui 28 ago" at bounding box center [194, 87] width 154 height 33
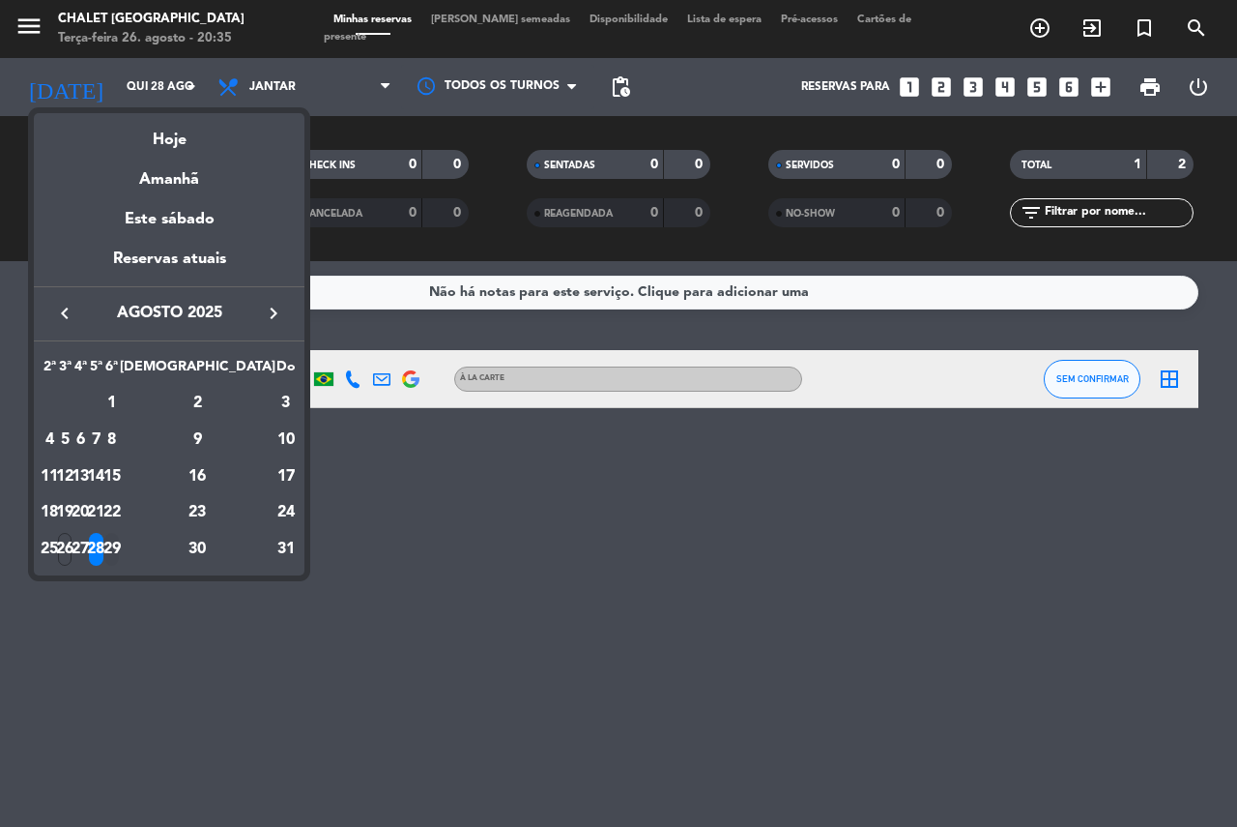
click at [119, 547] on div "29" at bounding box center [111, 549] width 15 height 33
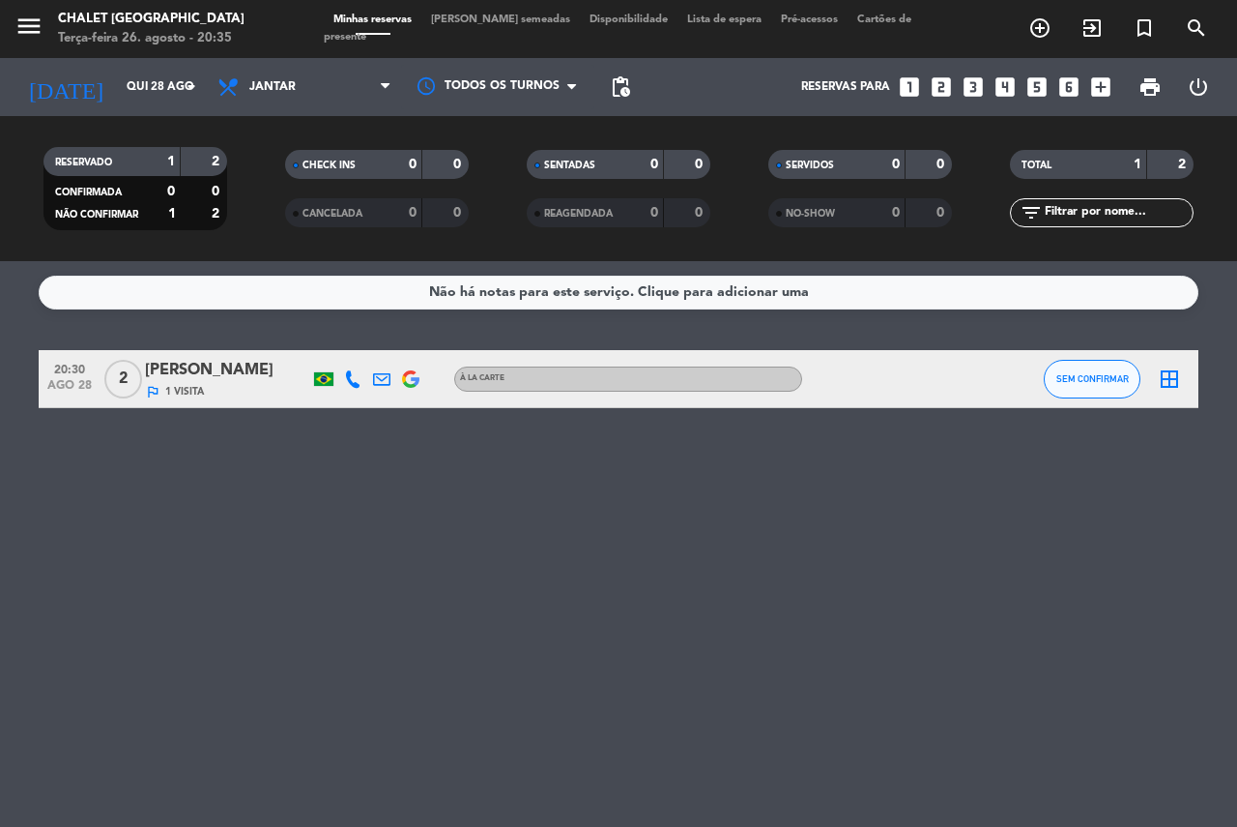
type input "Sex 29 ago"
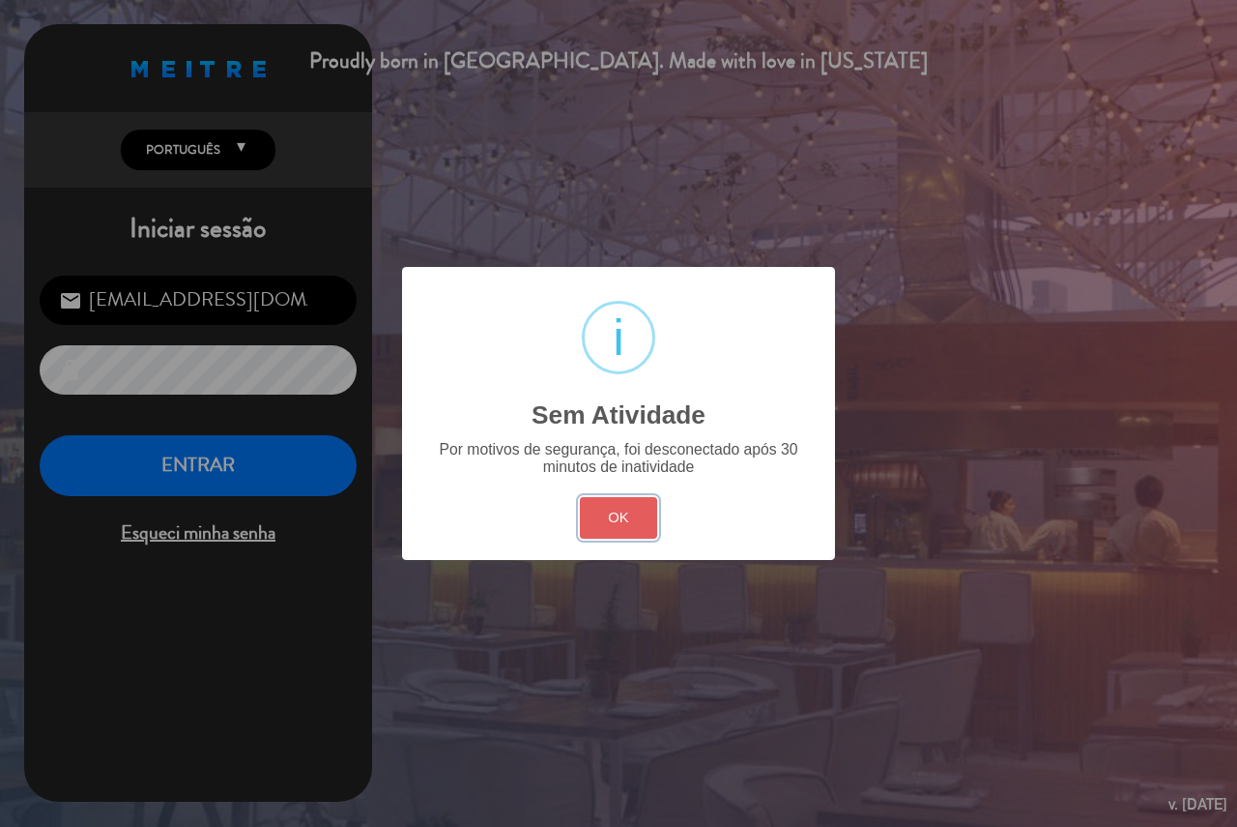
click at [629, 529] on button "OK" at bounding box center [619, 518] width 78 height 42
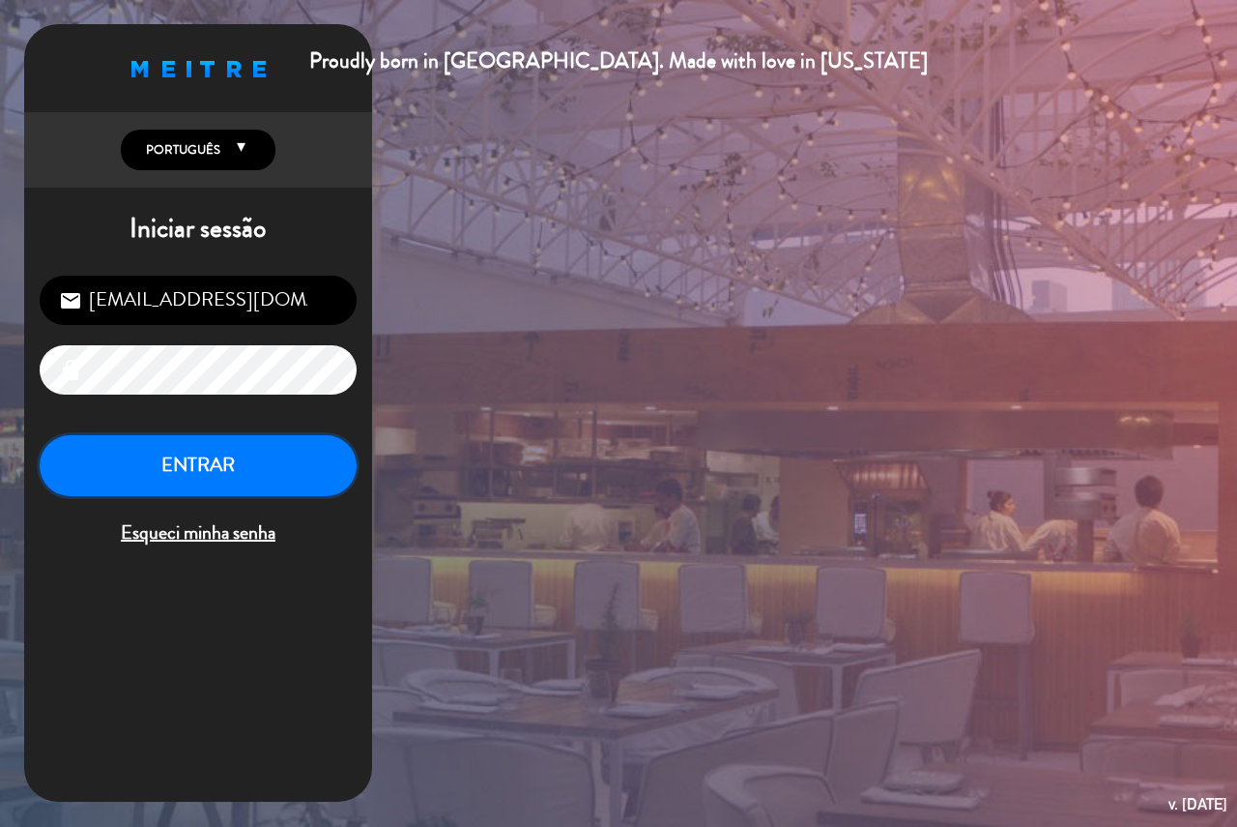
click at [241, 466] on button "ENTRAR" at bounding box center [198, 465] width 317 height 61
